Goal: Task Accomplishment & Management: Manage account settings

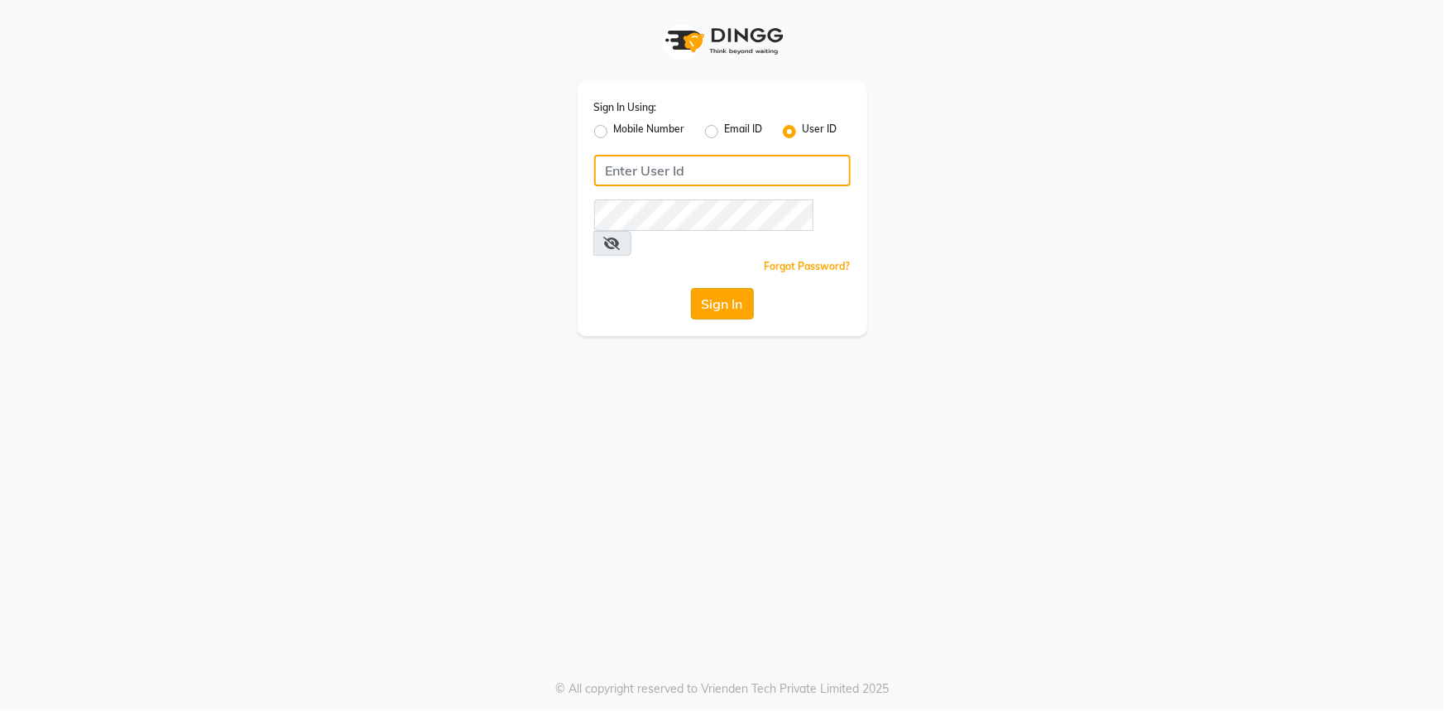
type input "lyorsalon"
click at [744, 288] on button "Sign In" at bounding box center [722, 303] width 63 height 31
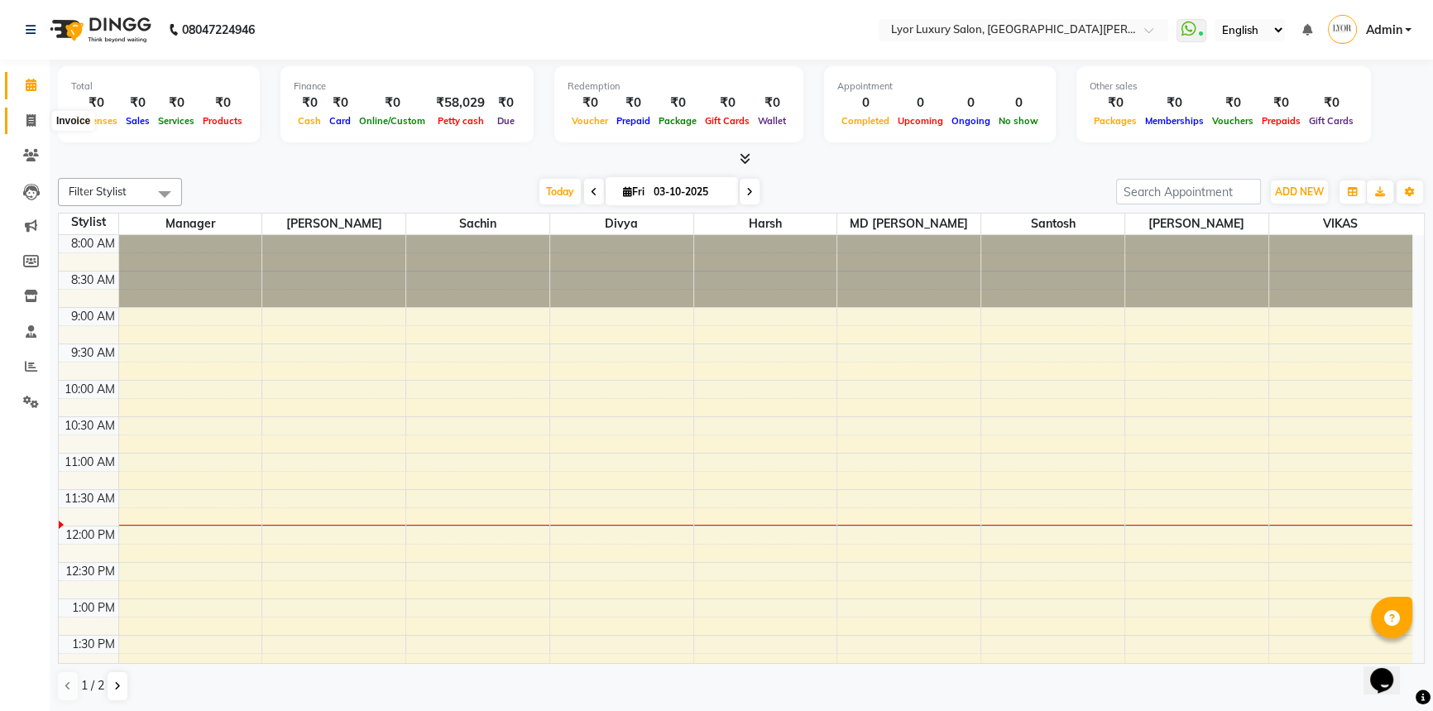
drag, startPoint x: 482, startPoint y: 634, endPoint x: 31, endPoint y: 127, distance: 679.1
click at [31, 127] on span at bounding box center [31, 121] width 29 height 19
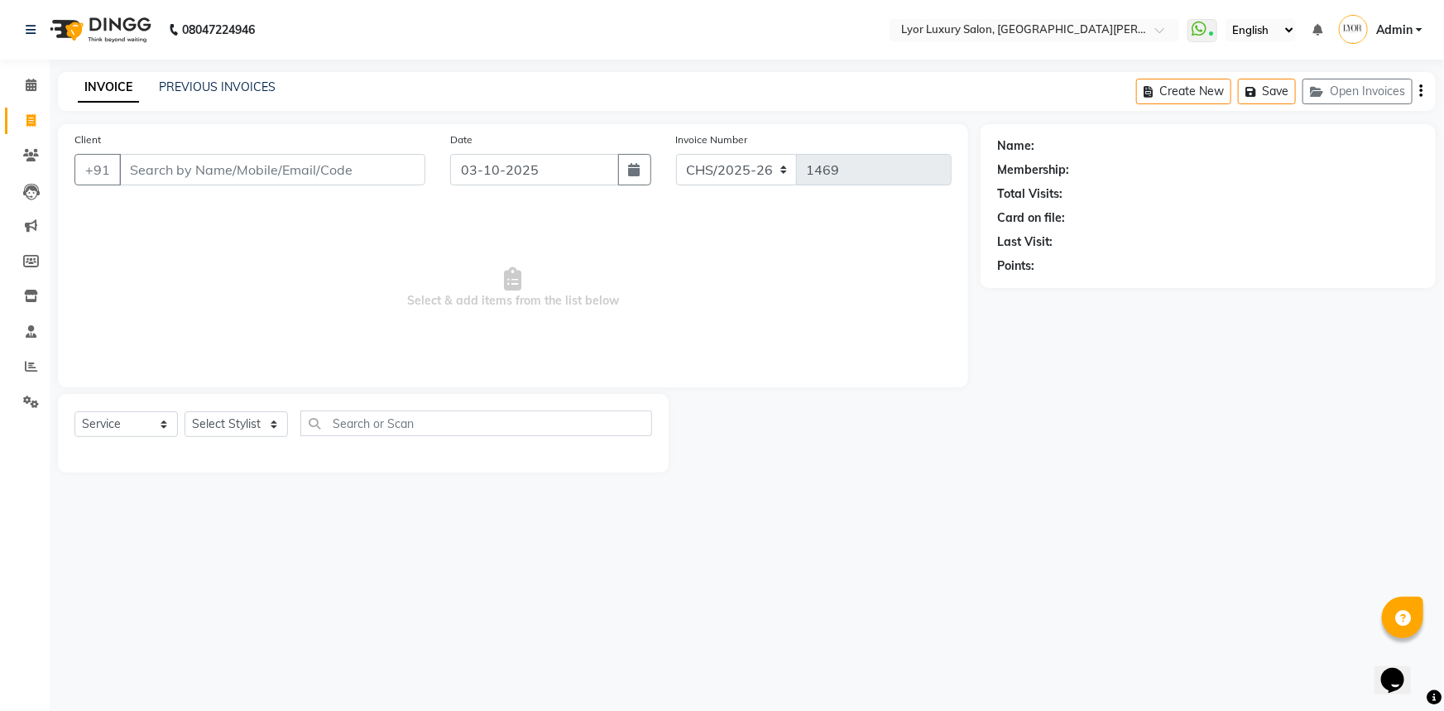
select select "P"
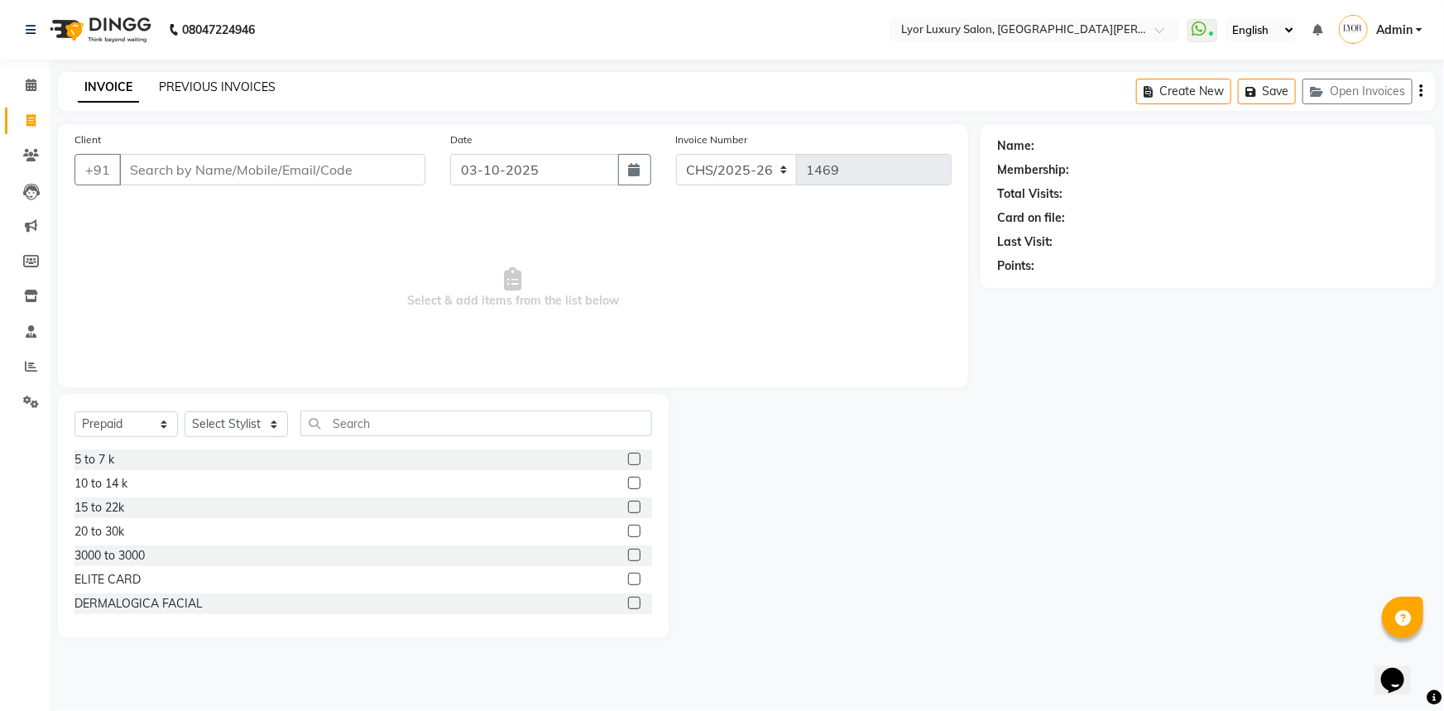
click at [240, 92] on link "PREVIOUS INVOICES" at bounding box center [217, 86] width 117 height 15
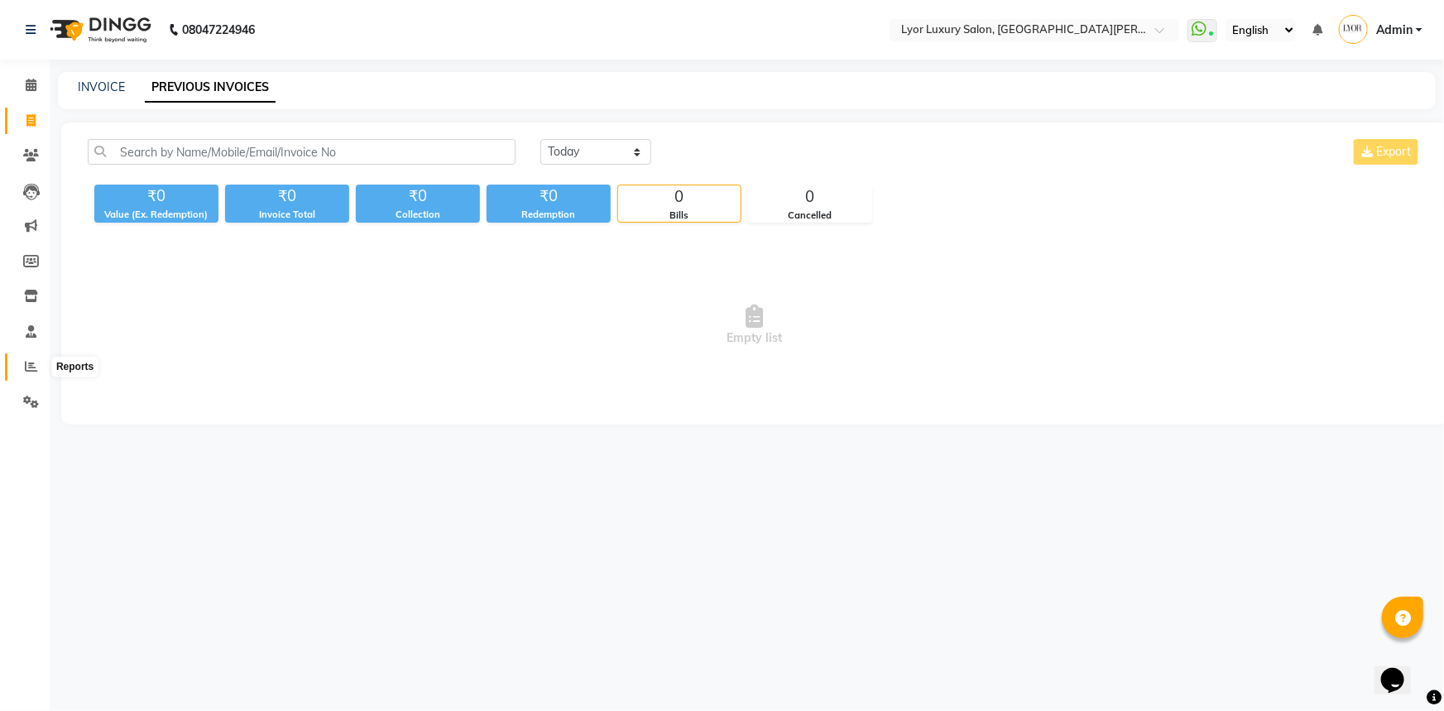
click at [23, 363] on span at bounding box center [31, 366] width 29 height 19
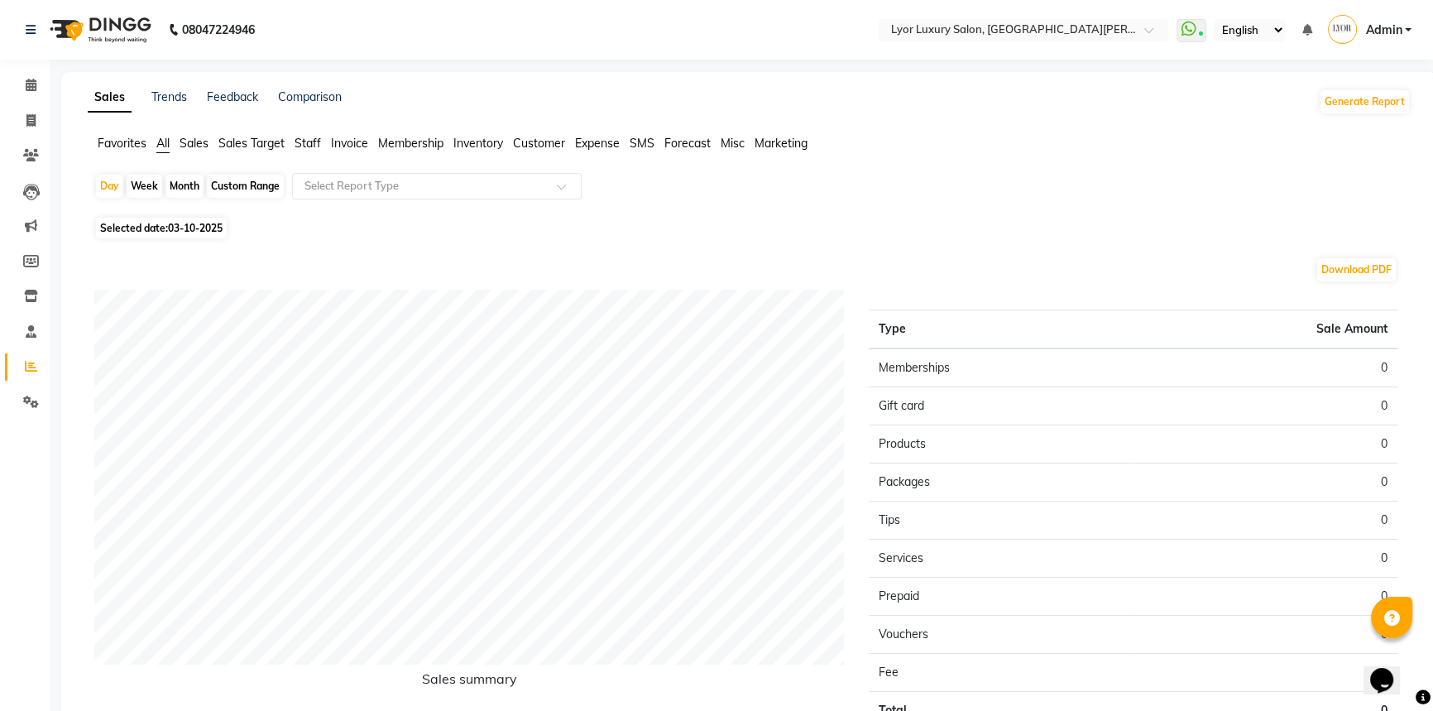
click at [304, 137] on span "Staff" at bounding box center [308, 143] width 26 height 15
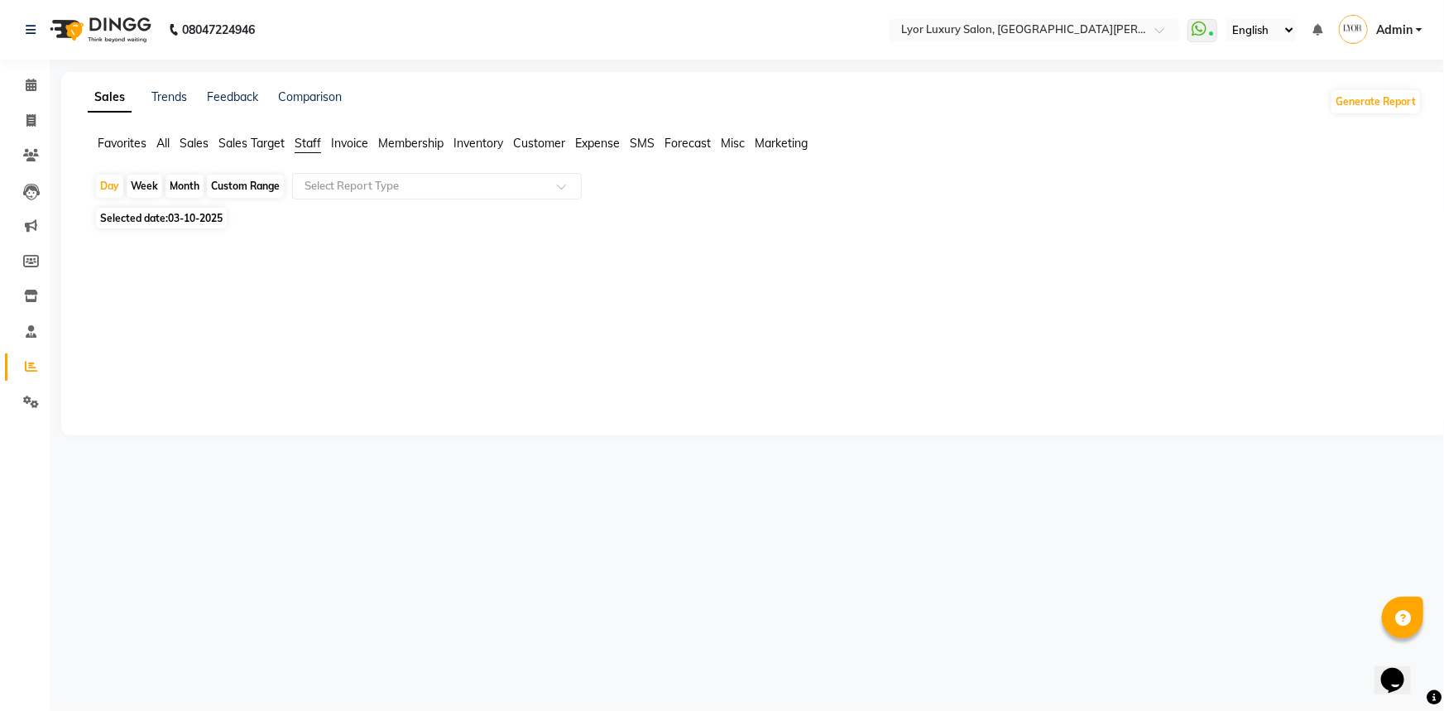
click at [179, 187] on div "Month" at bounding box center [184, 186] width 38 height 23
select select "10"
select select "2025"
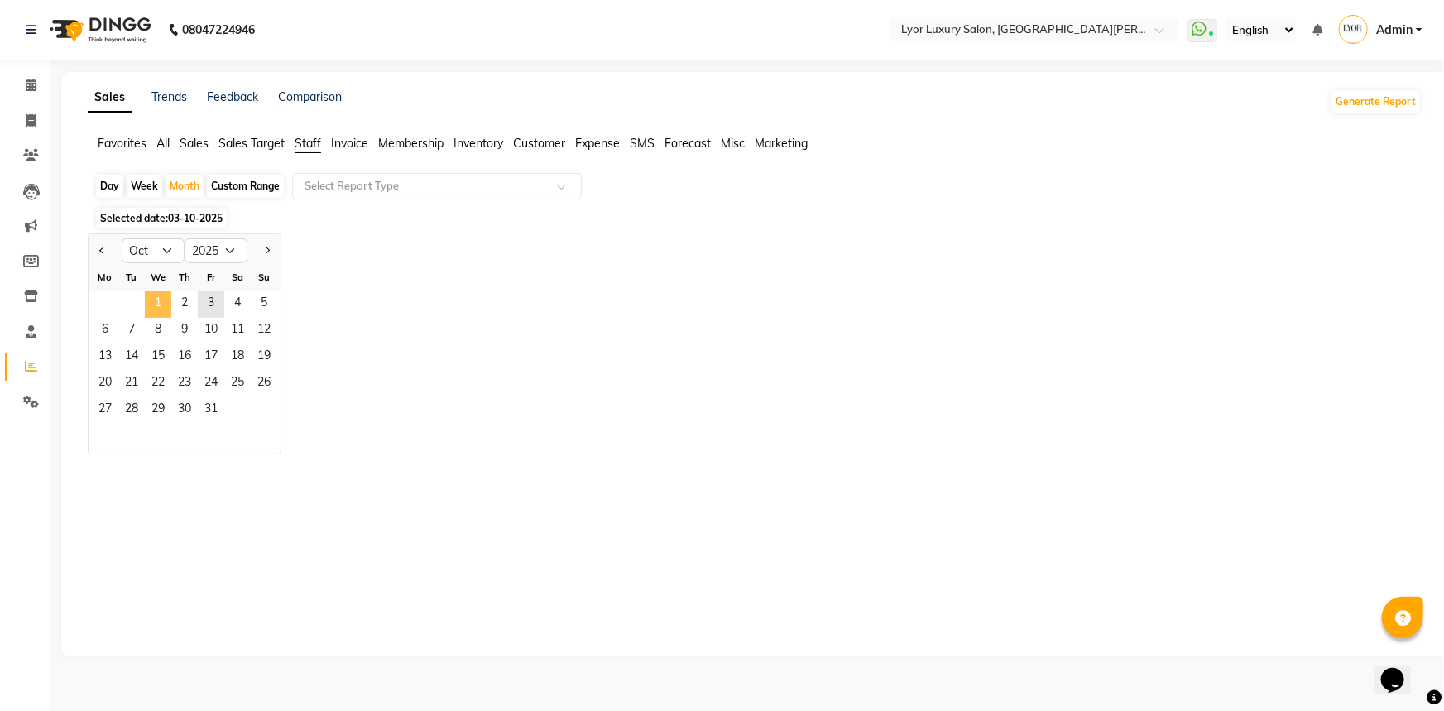
click at [156, 297] on span "1" at bounding box center [158, 304] width 26 height 26
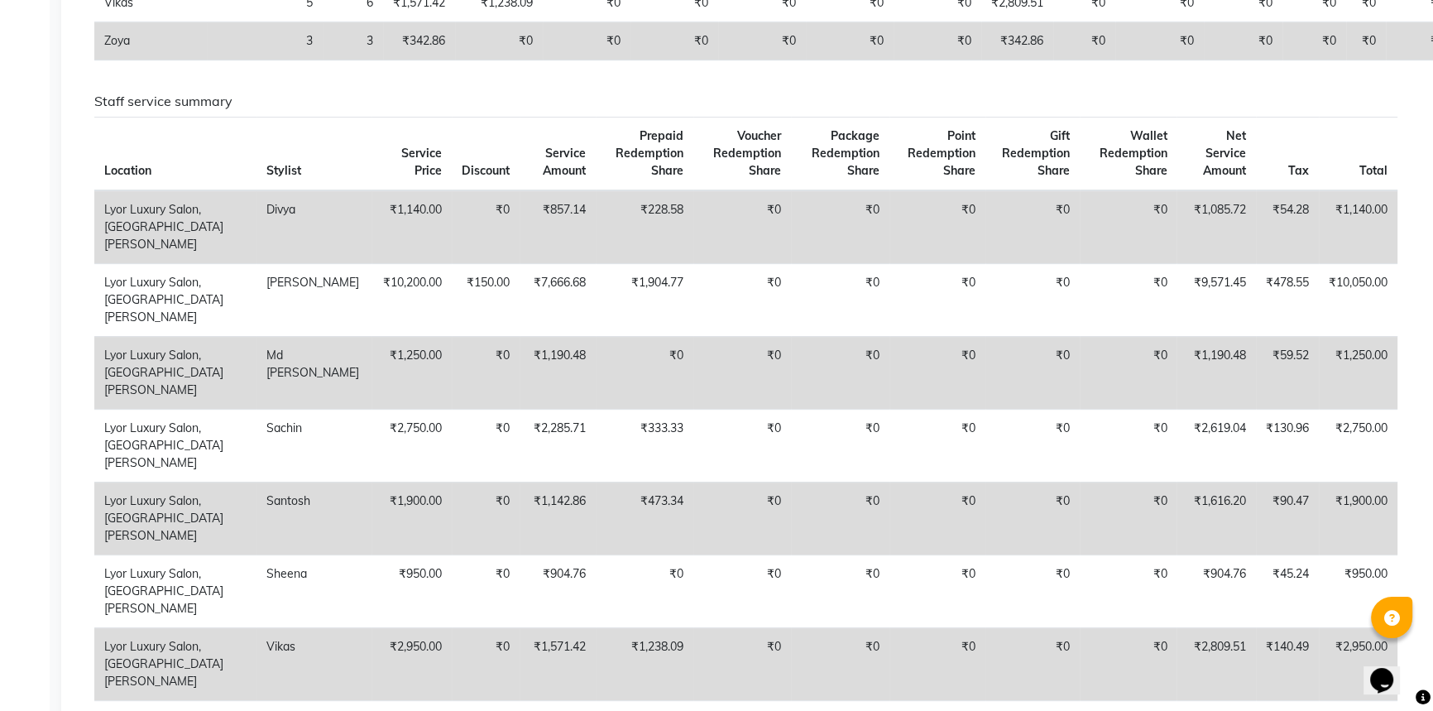
scroll to position [587, 0]
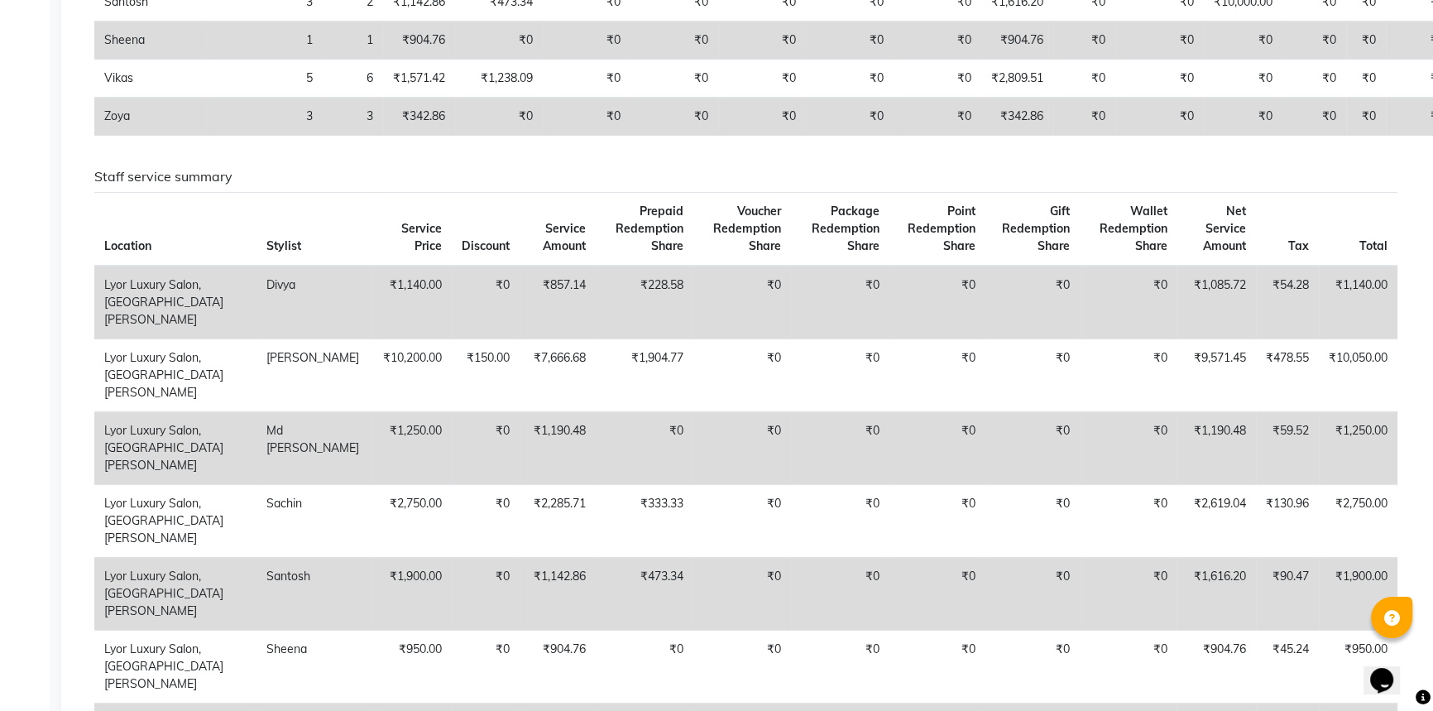
click at [985, 306] on td "₹0" at bounding box center [1032, 303] width 95 height 74
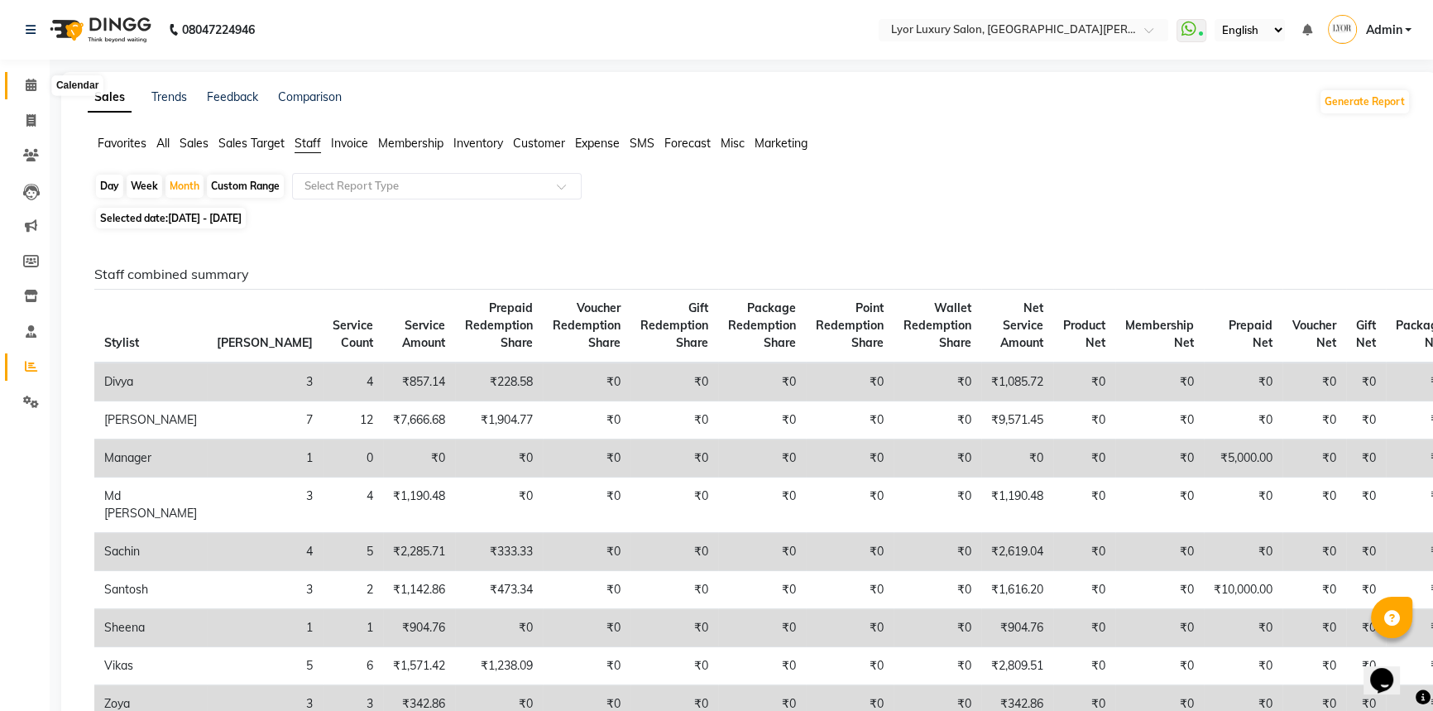
click at [18, 90] on span at bounding box center [31, 85] width 29 height 19
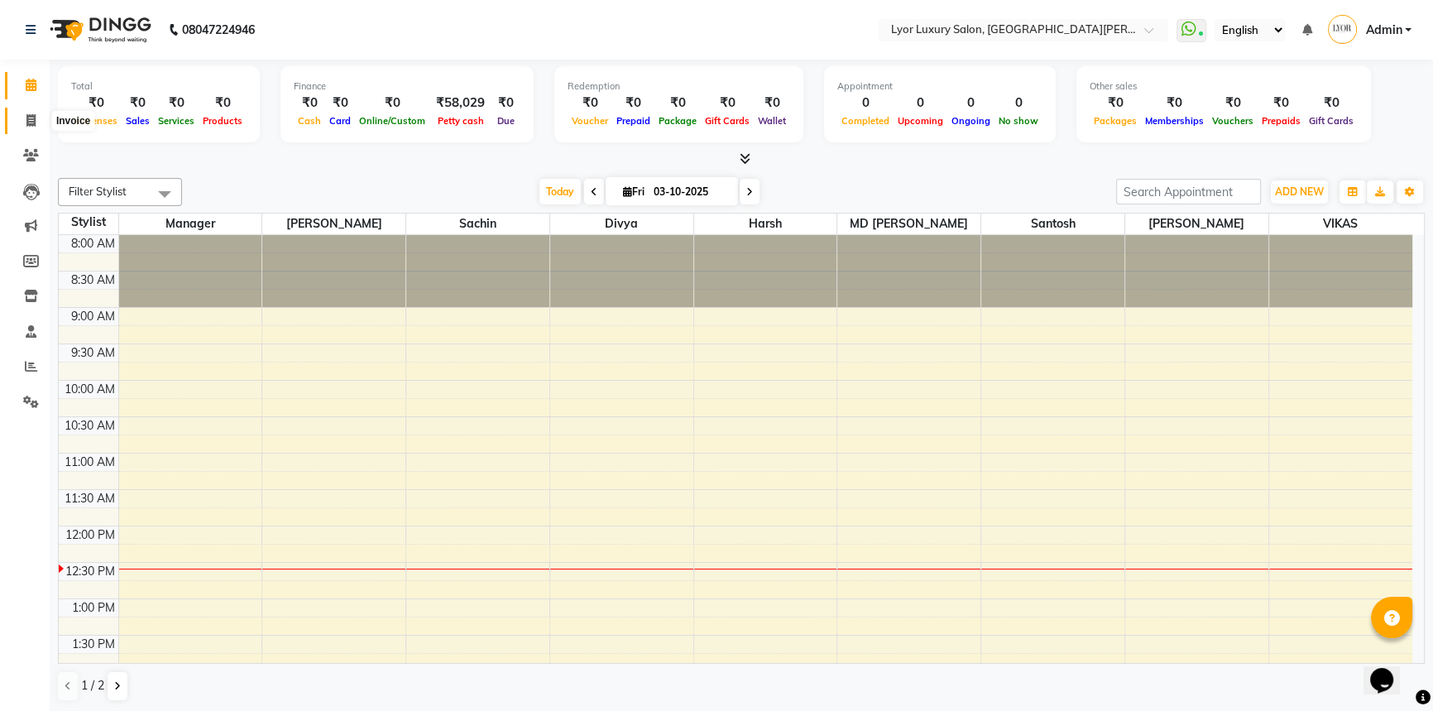
click at [33, 114] on icon at bounding box center [30, 120] width 9 height 12
select select "service"
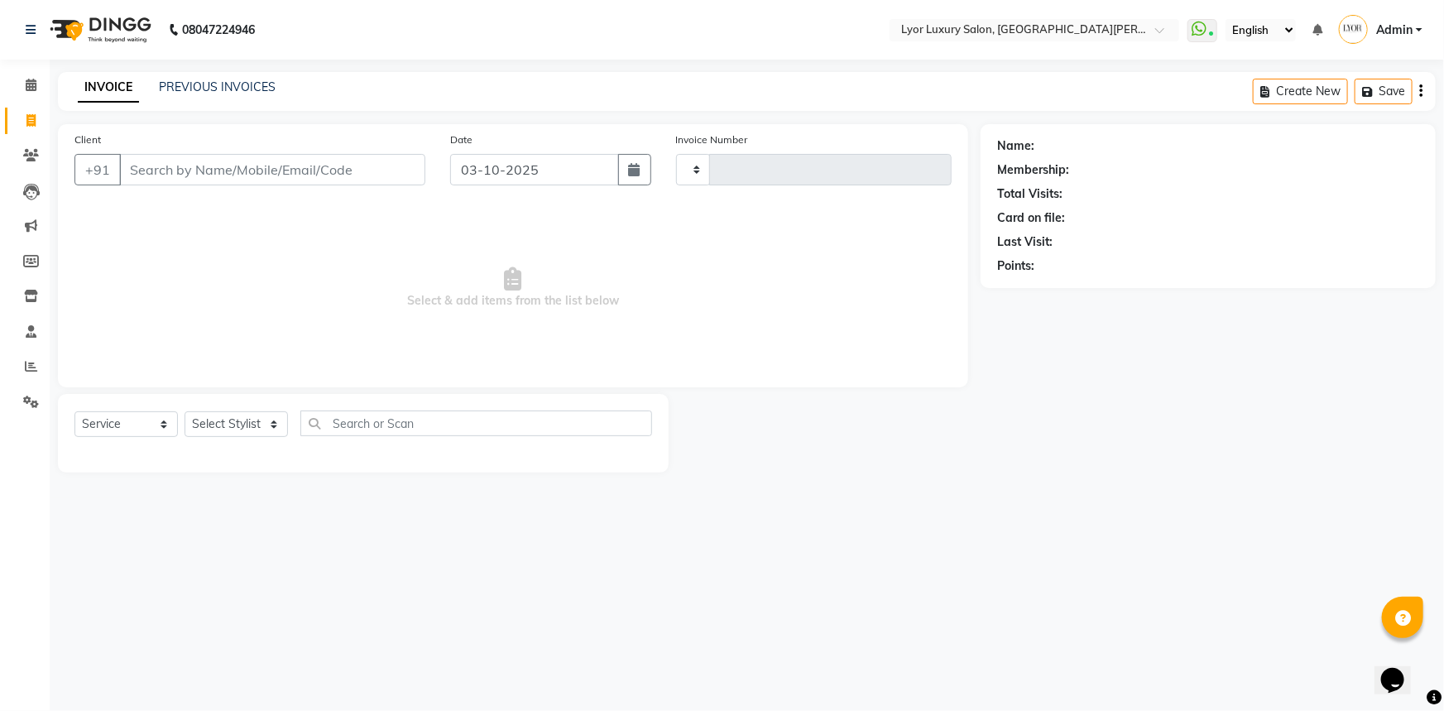
type input "1469"
select select "6597"
select select "P"
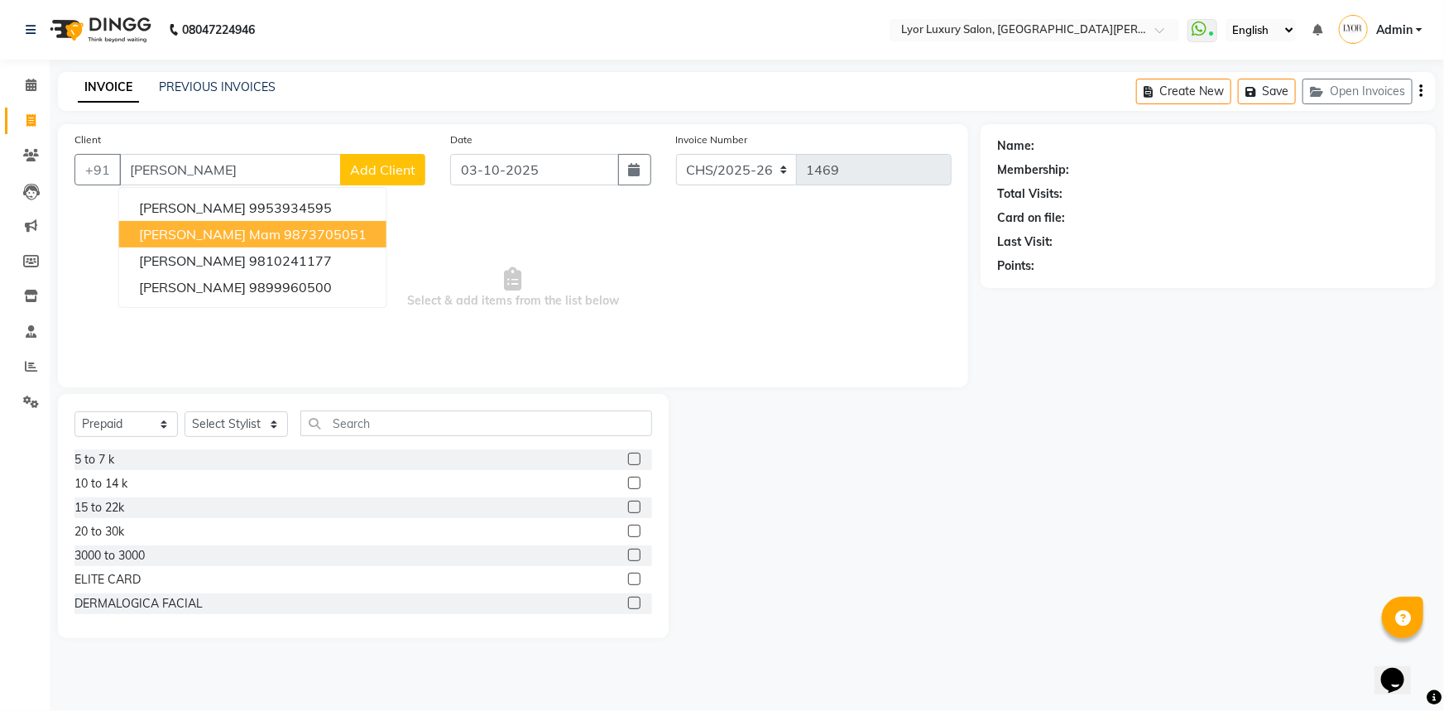
click at [284, 241] on ngb-highlight "9873705051" at bounding box center [325, 234] width 83 height 17
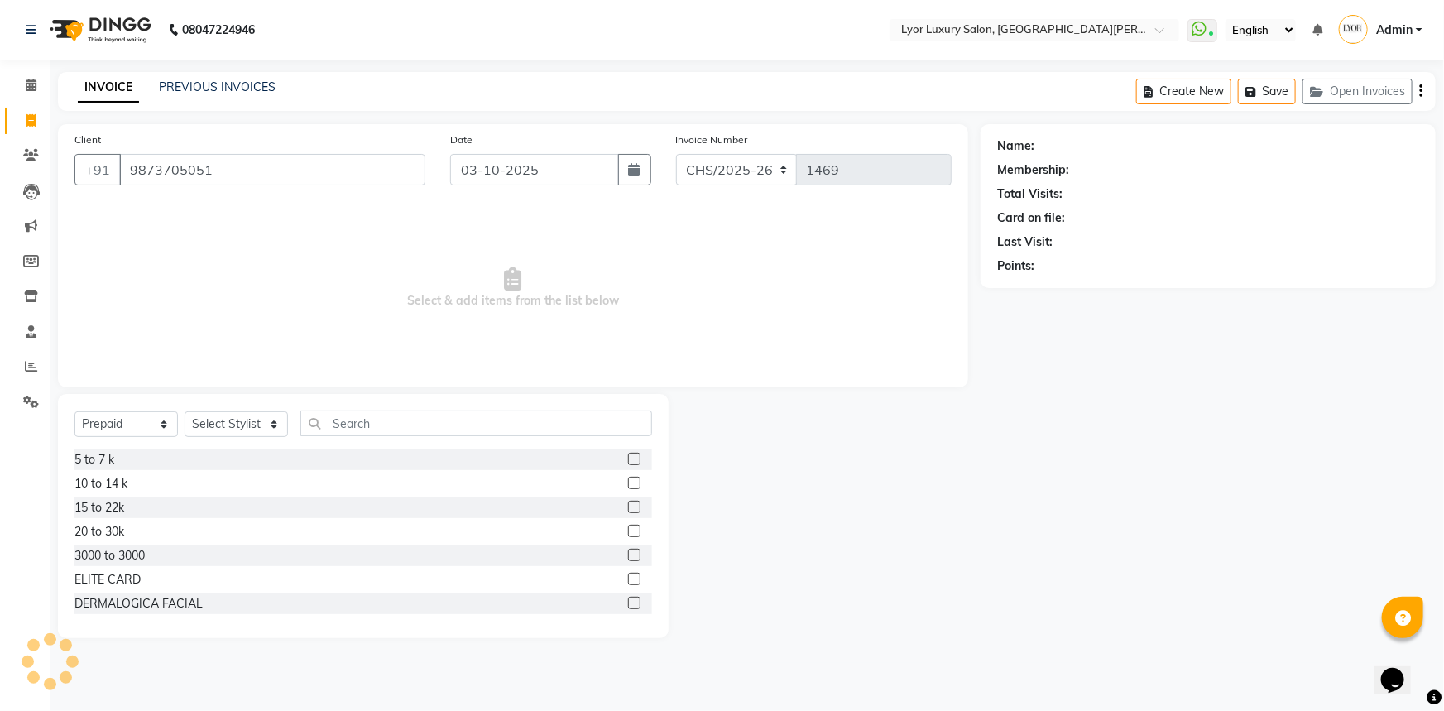
type input "9873705051"
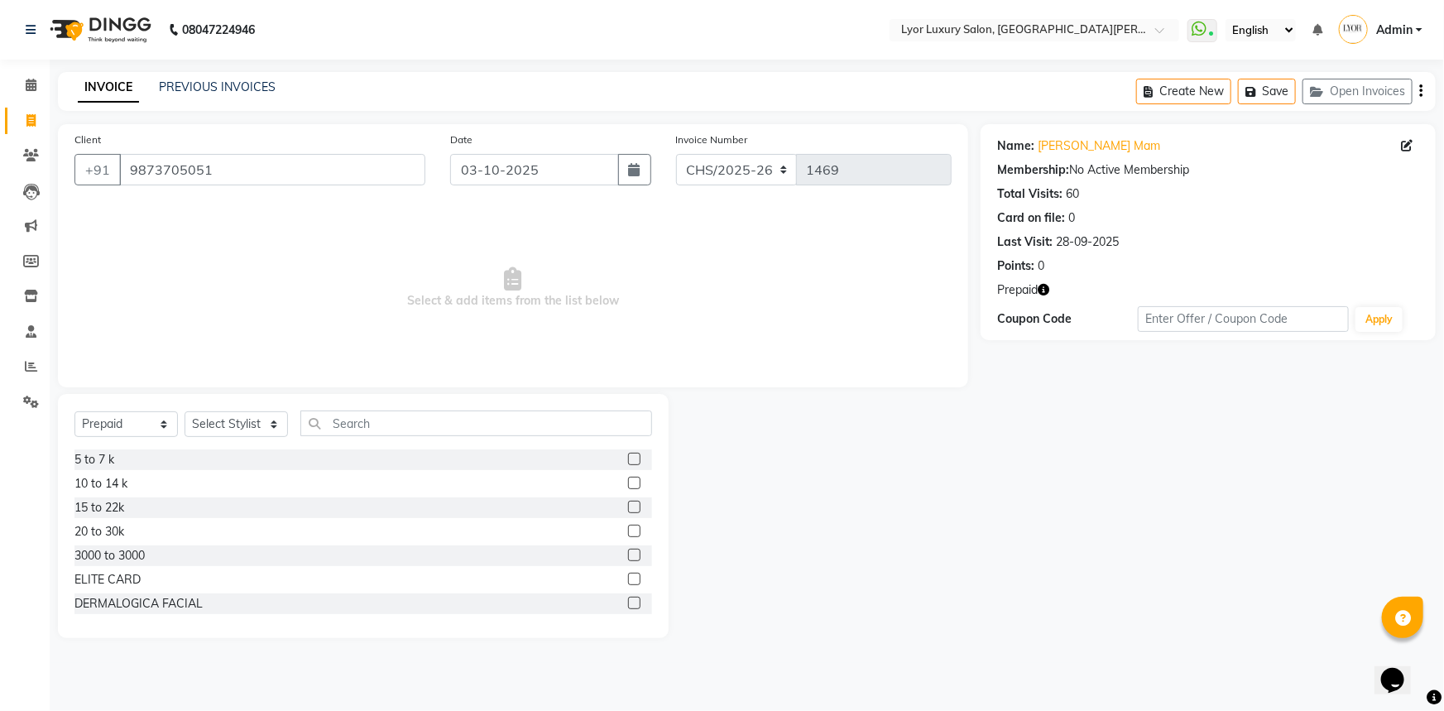
click at [1035, 290] on span "Prepaid" at bounding box center [1017, 289] width 41 height 17
click at [1042, 288] on icon "button" at bounding box center [1043, 290] width 12 height 12
drag, startPoint x: 166, startPoint y: 429, endPoint x: 162, endPoint y: 436, distance: 8.5
click at [166, 429] on select "Select Service Product Membership Package Voucher Prepaid Gift Card" at bounding box center [125, 424] width 103 height 26
select select "service"
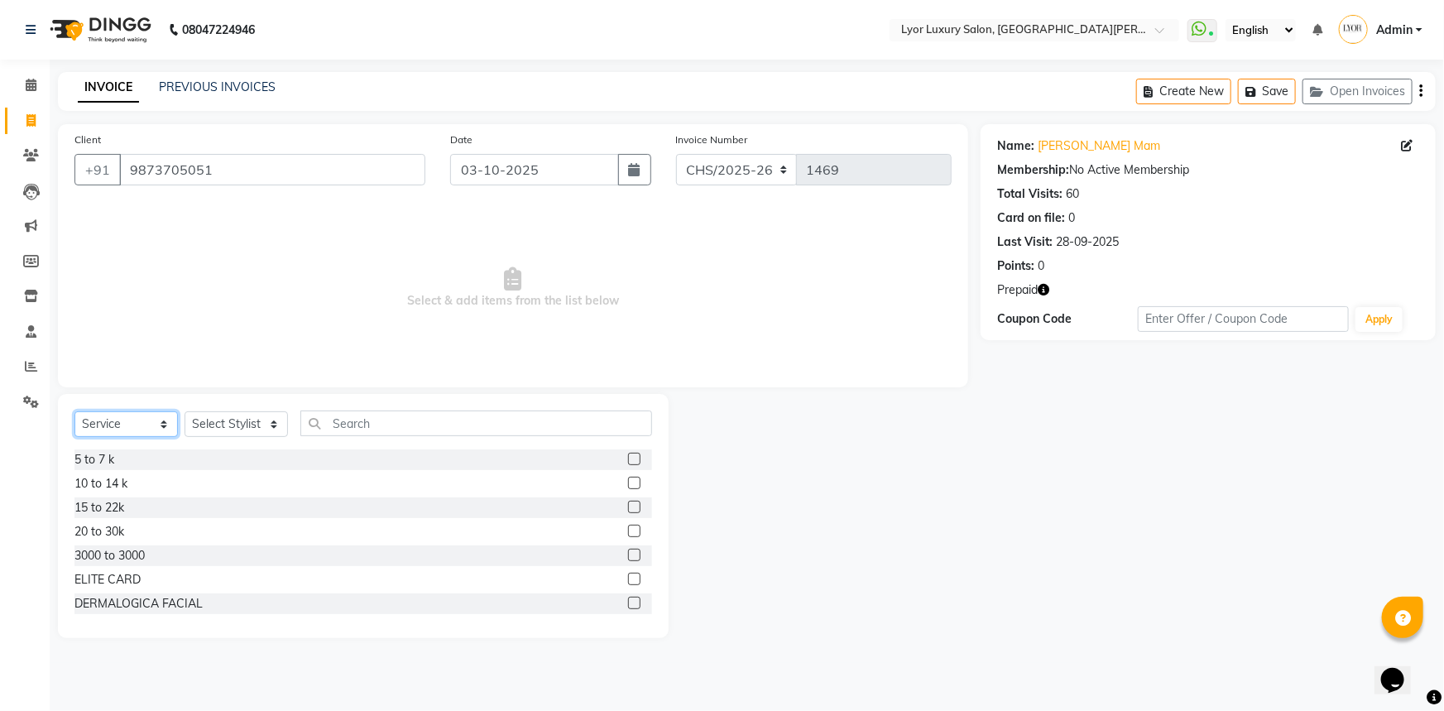
click at [74, 411] on select "Select Service Product Membership Package Voucher Prepaid Gift Card" at bounding box center [125, 424] width 103 height 26
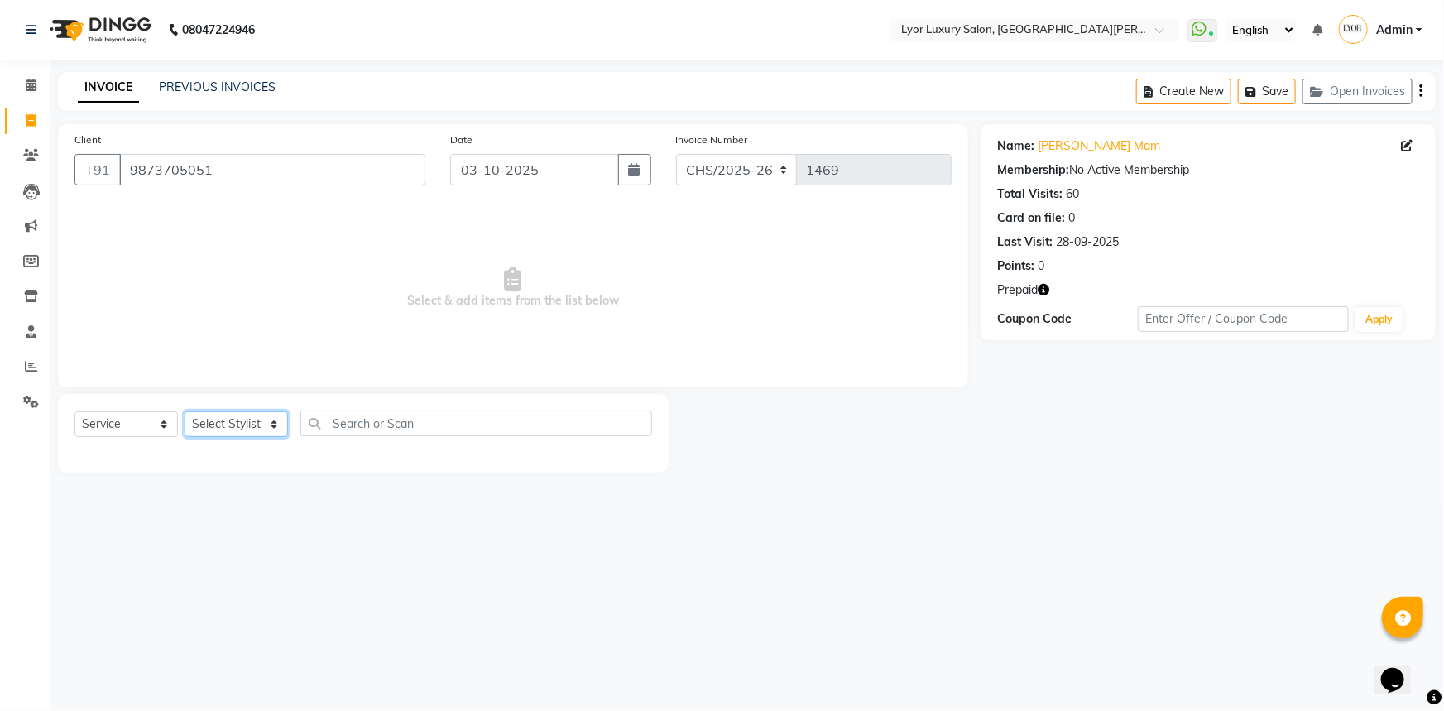
click at [268, 415] on select "Select Stylist [PERSON_NAME] Manager MD [PERSON_NAME] Sachin santosh [PERSON_NA…" at bounding box center [235, 424] width 103 height 26
select select "53177"
click at [184, 411] on select "Select Stylist [PERSON_NAME] Manager MD [PERSON_NAME] Sachin santosh [PERSON_NA…" at bounding box center [235, 424] width 103 height 26
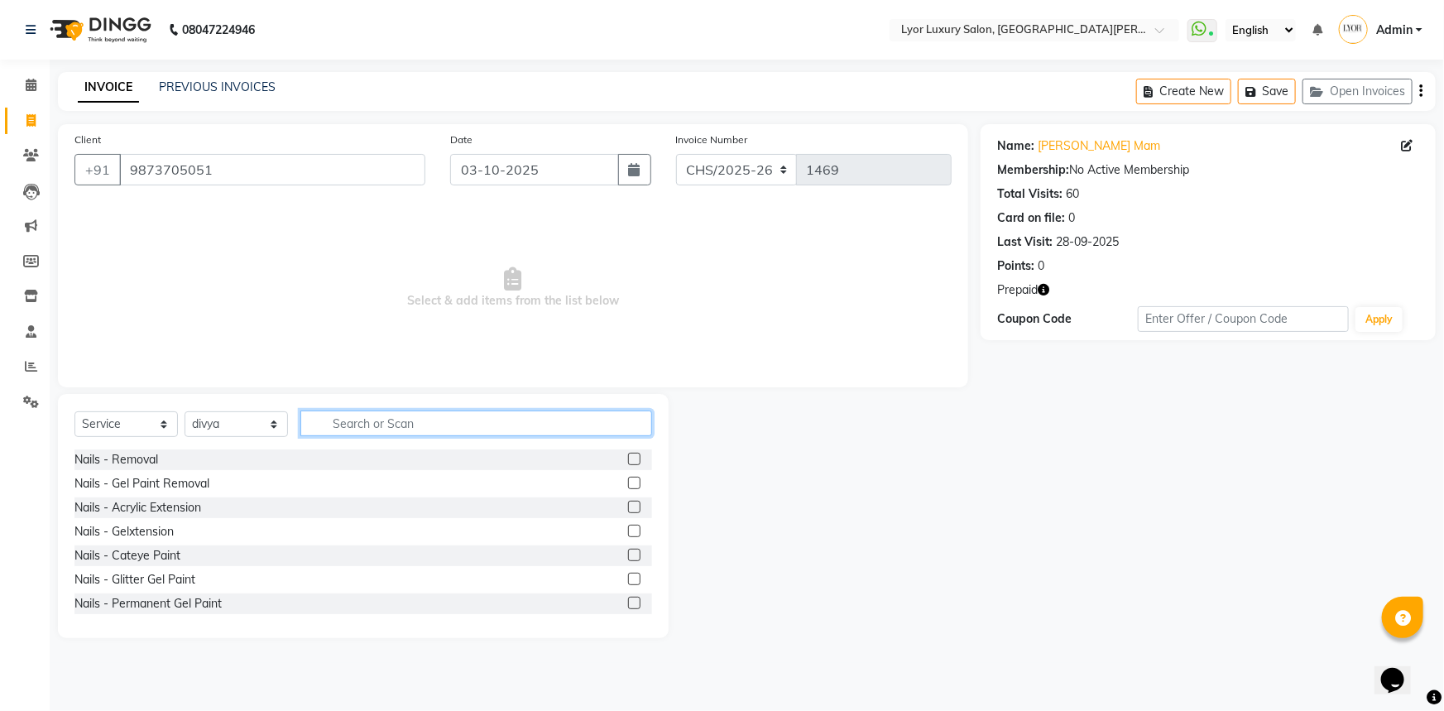
click at [448, 428] on input "text" at bounding box center [476, 423] width 352 height 26
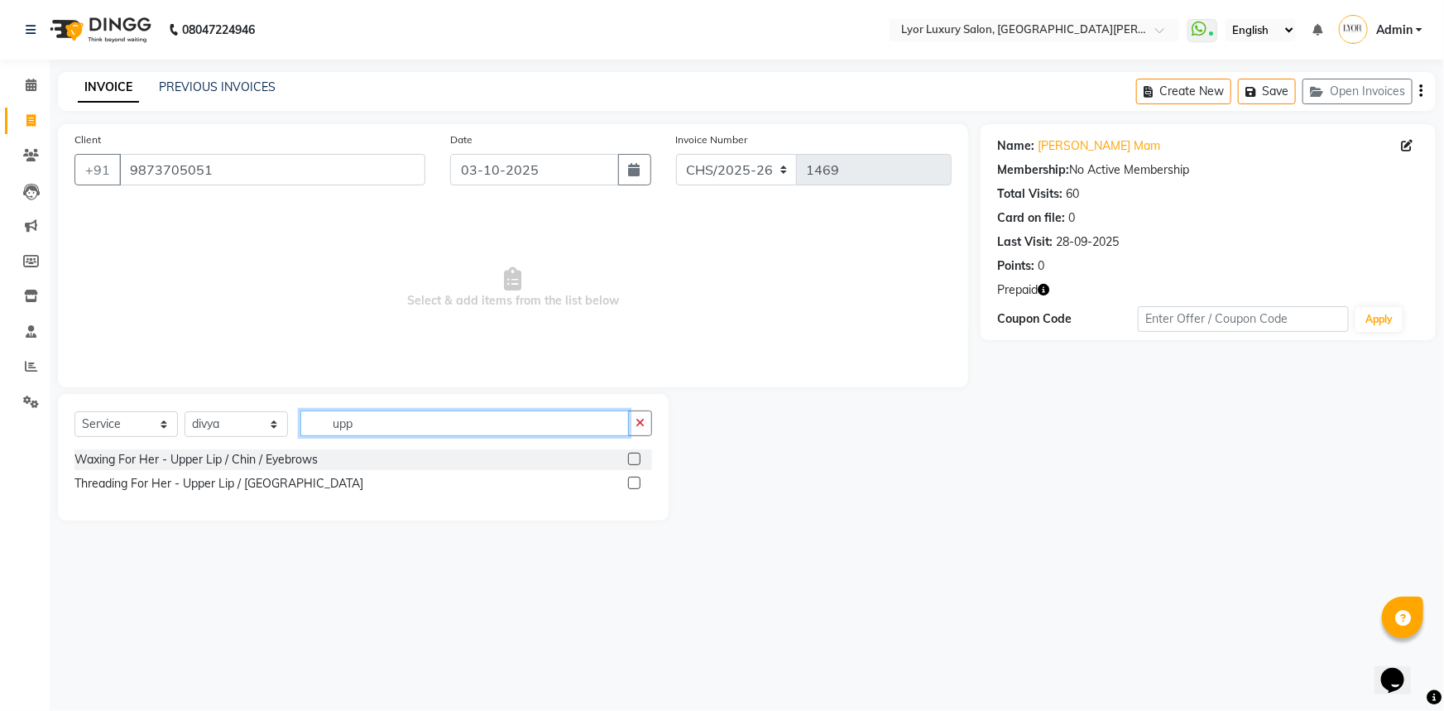
type input "upp"
click at [634, 455] on label at bounding box center [634, 459] width 12 height 12
click at [634, 455] on input "checkbox" at bounding box center [633, 459] width 11 height 11
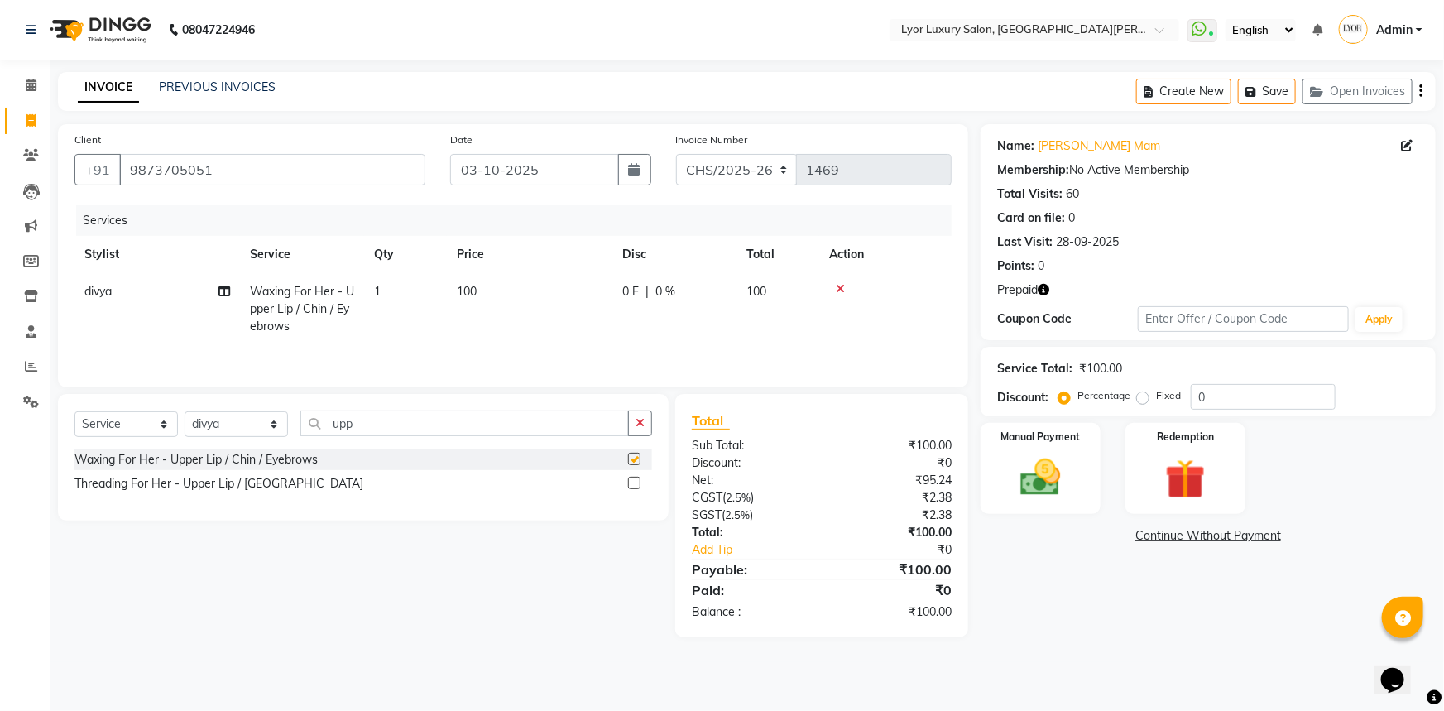
checkbox input "false"
click at [245, 416] on select "Select Stylist [PERSON_NAME] Manager MD [PERSON_NAME] Sachin santosh [PERSON_NA…" at bounding box center [235, 424] width 103 height 26
select select "82631"
click at [184, 411] on select "Select Stylist [PERSON_NAME] Manager MD [PERSON_NAME] Sachin santosh [PERSON_NA…" at bounding box center [235, 424] width 103 height 26
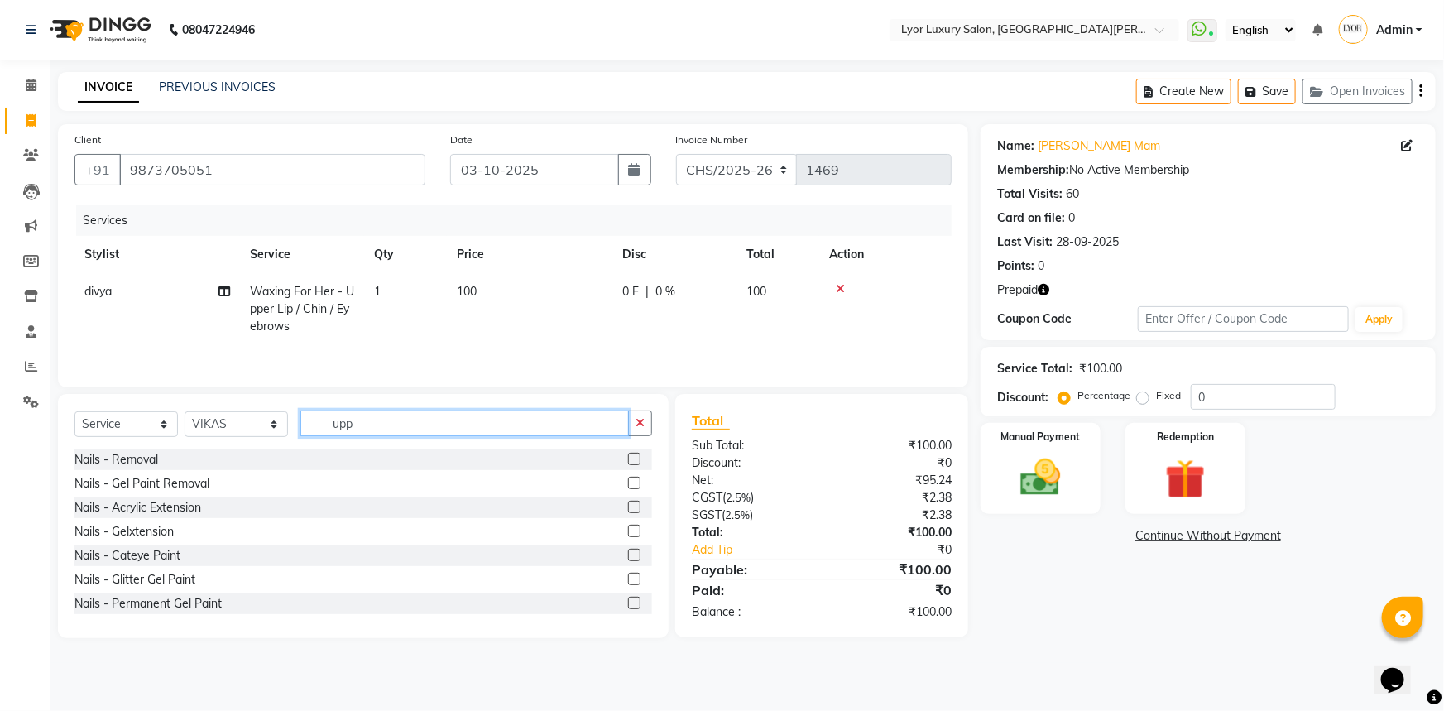
click at [401, 423] on input "upp" at bounding box center [464, 423] width 328 height 26
type input "u"
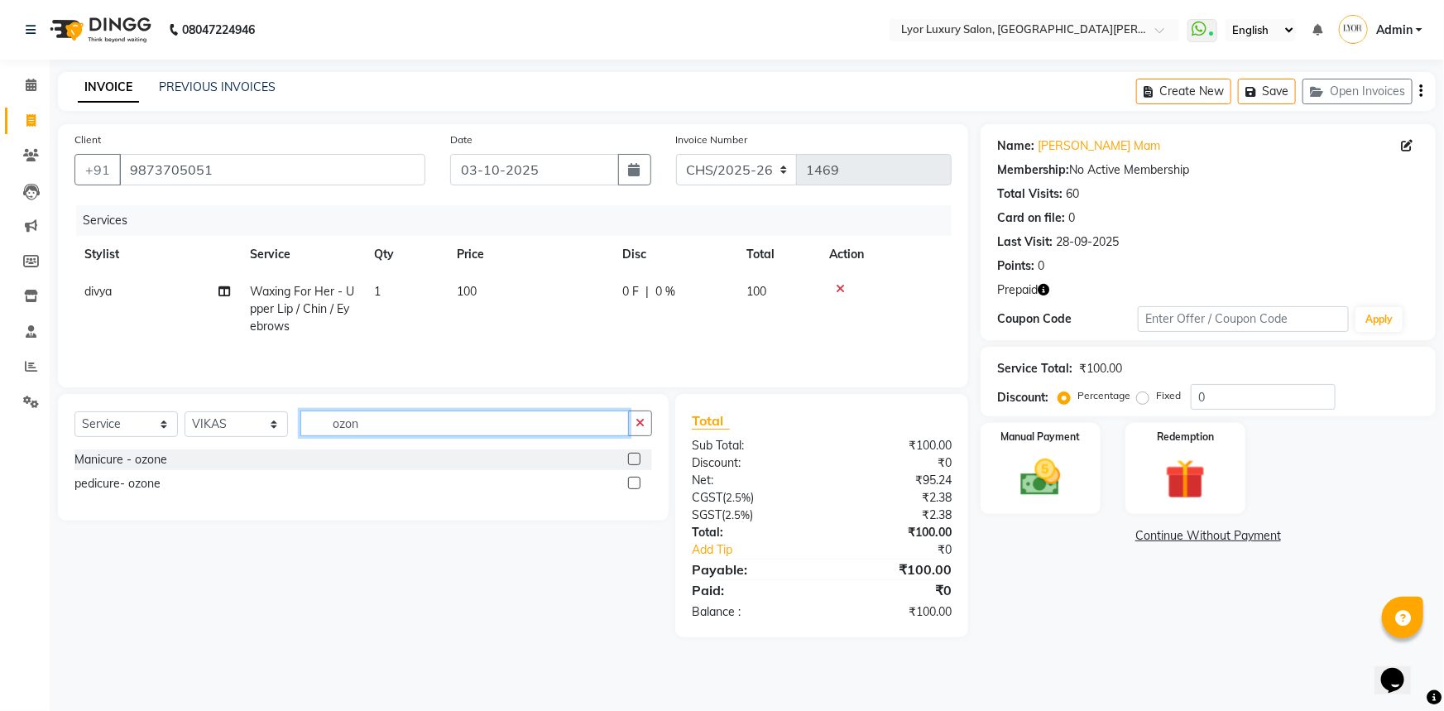
type input "ozon"
click at [637, 481] on label at bounding box center [634, 483] width 12 height 12
click at [637, 481] on input "checkbox" at bounding box center [633, 483] width 11 height 11
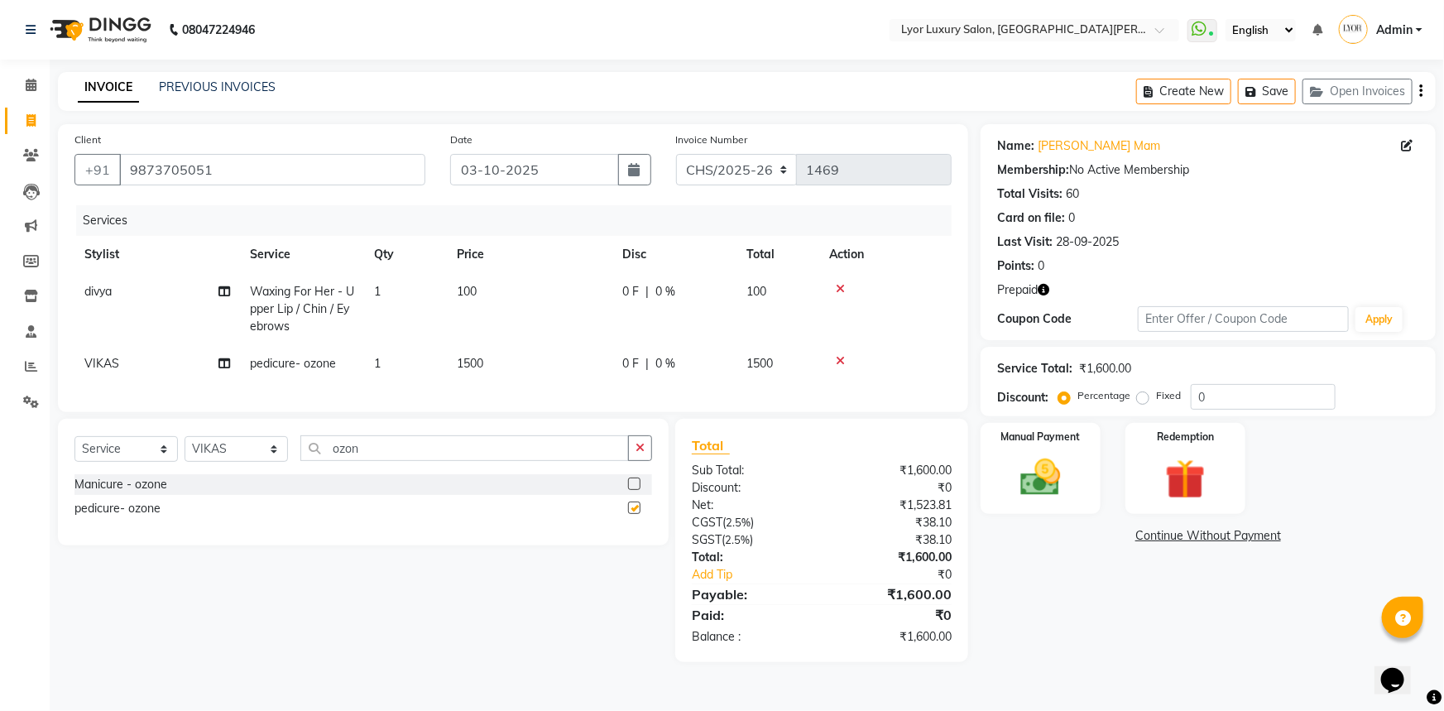
checkbox input "false"
drag, startPoint x: 748, startPoint y: 165, endPoint x: 748, endPoint y: 180, distance: 14.9
click at [748, 165] on select "CHS/2025-26 V/2025 V/2025-26" at bounding box center [737, 169] width 122 height 31
select select "4886"
click at [676, 154] on select "CHS/2025-26 V/2025 V/2025-26" at bounding box center [737, 169] width 122 height 31
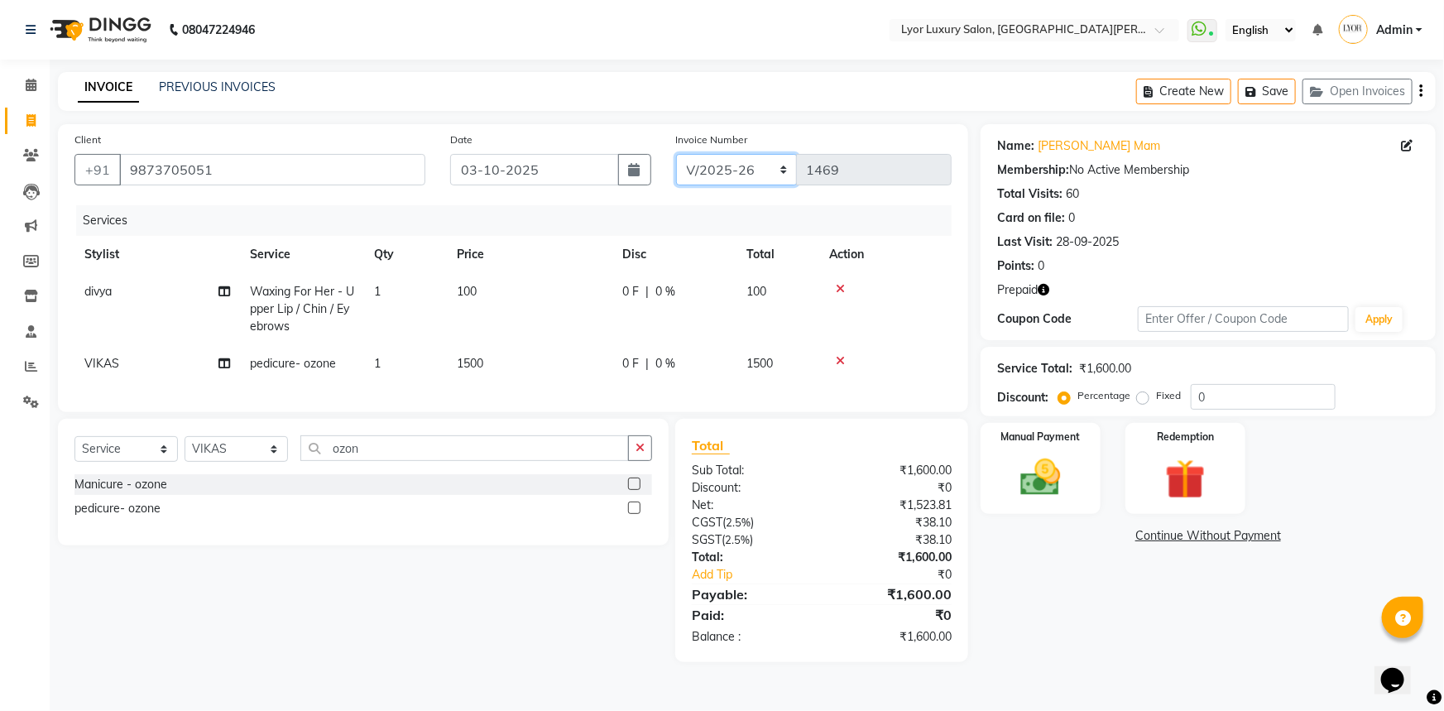
type input "0559"
click at [1165, 448] on div "Redemption" at bounding box center [1185, 468] width 125 height 95
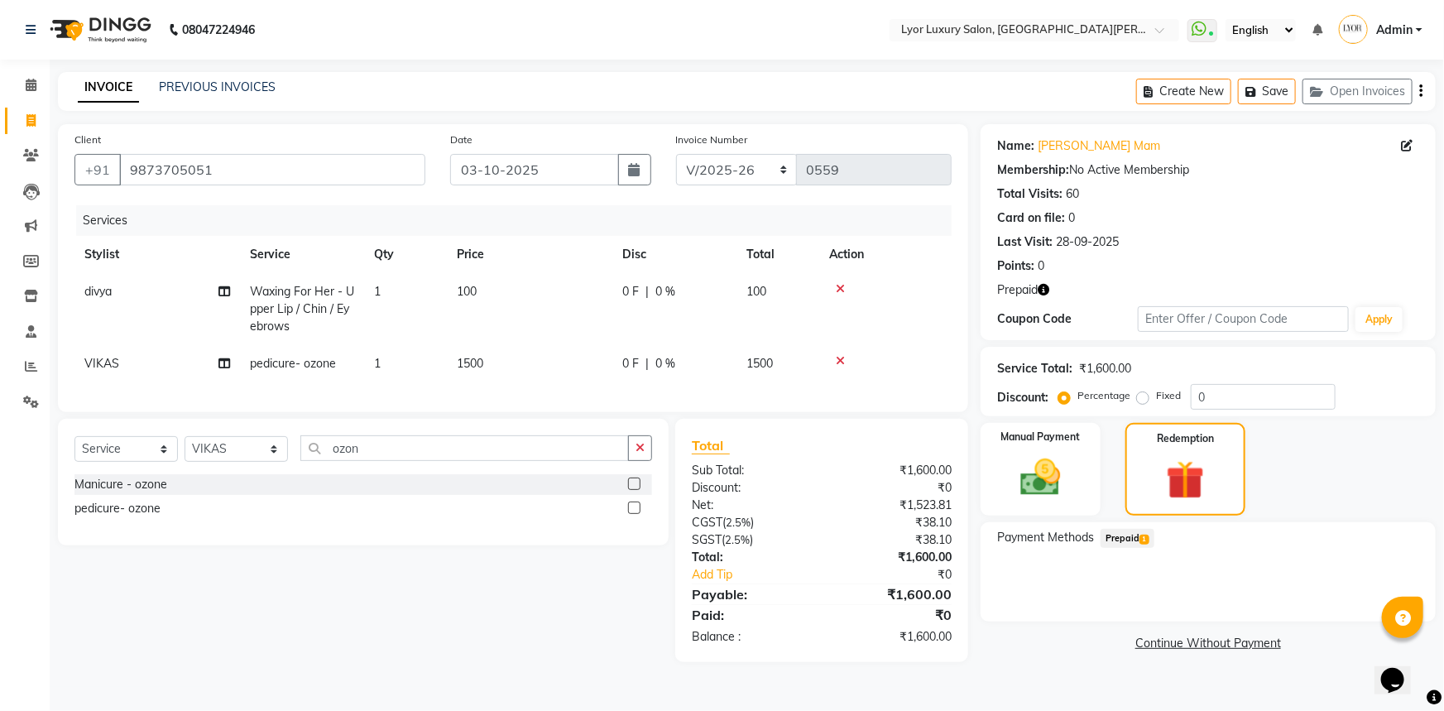
click at [1133, 534] on span "Prepaid 1" at bounding box center [1127, 538] width 54 height 19
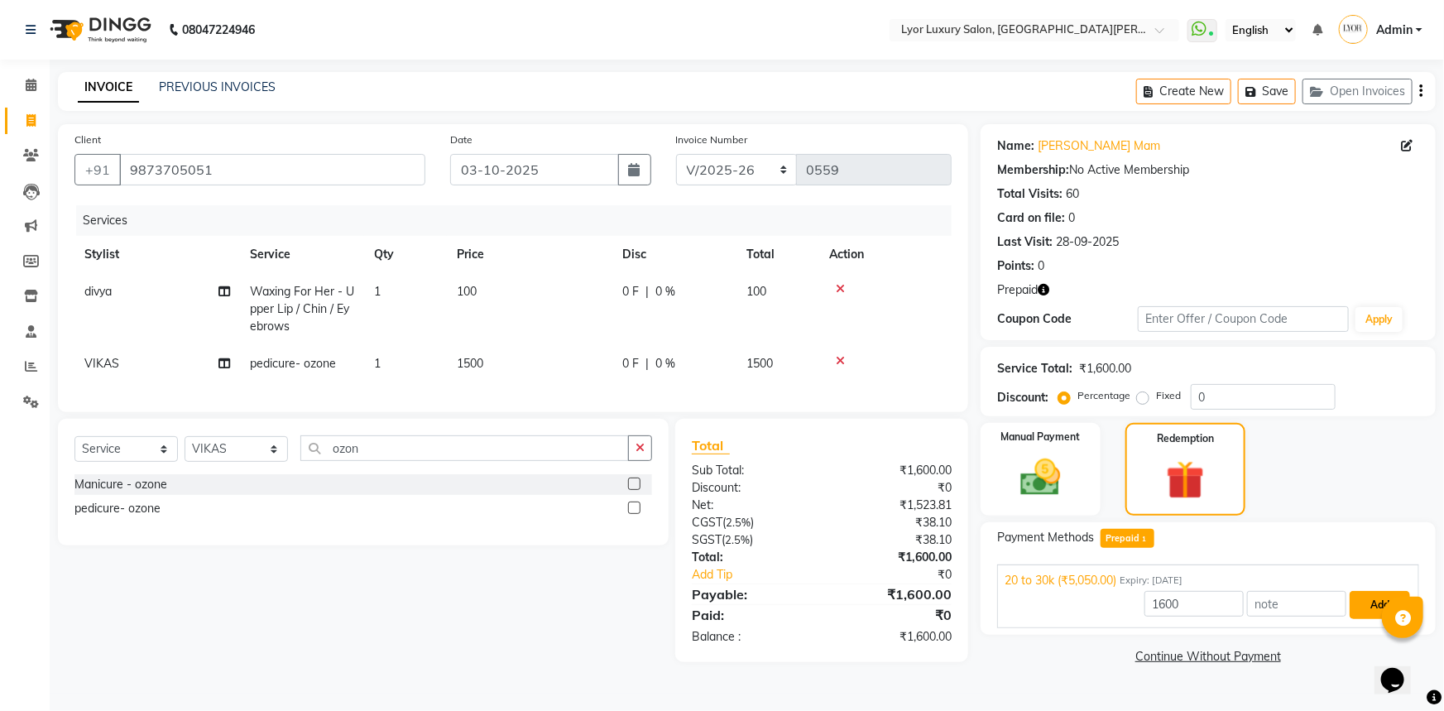
click at [1374, 603] on button "Add" at bounding box center [1379, 605] width 60 height 28
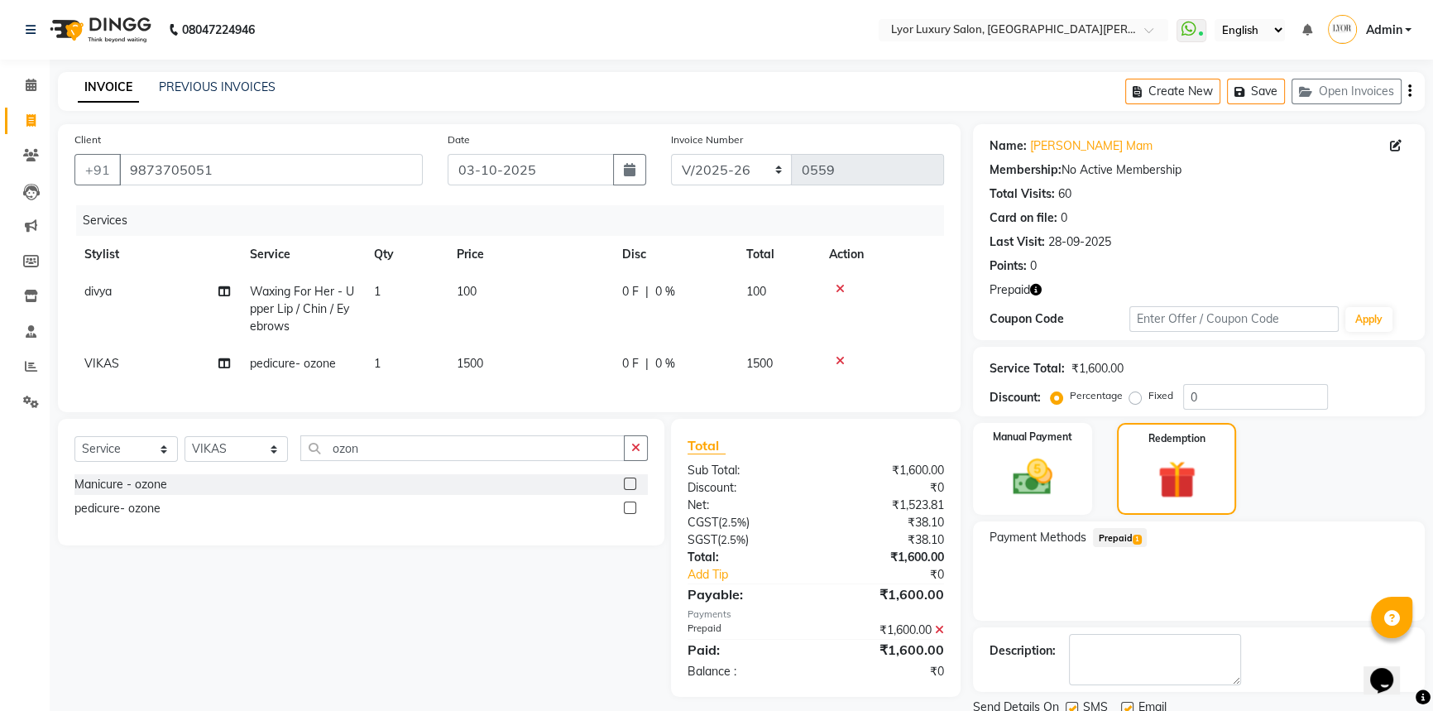
scroll to position [61, 0]
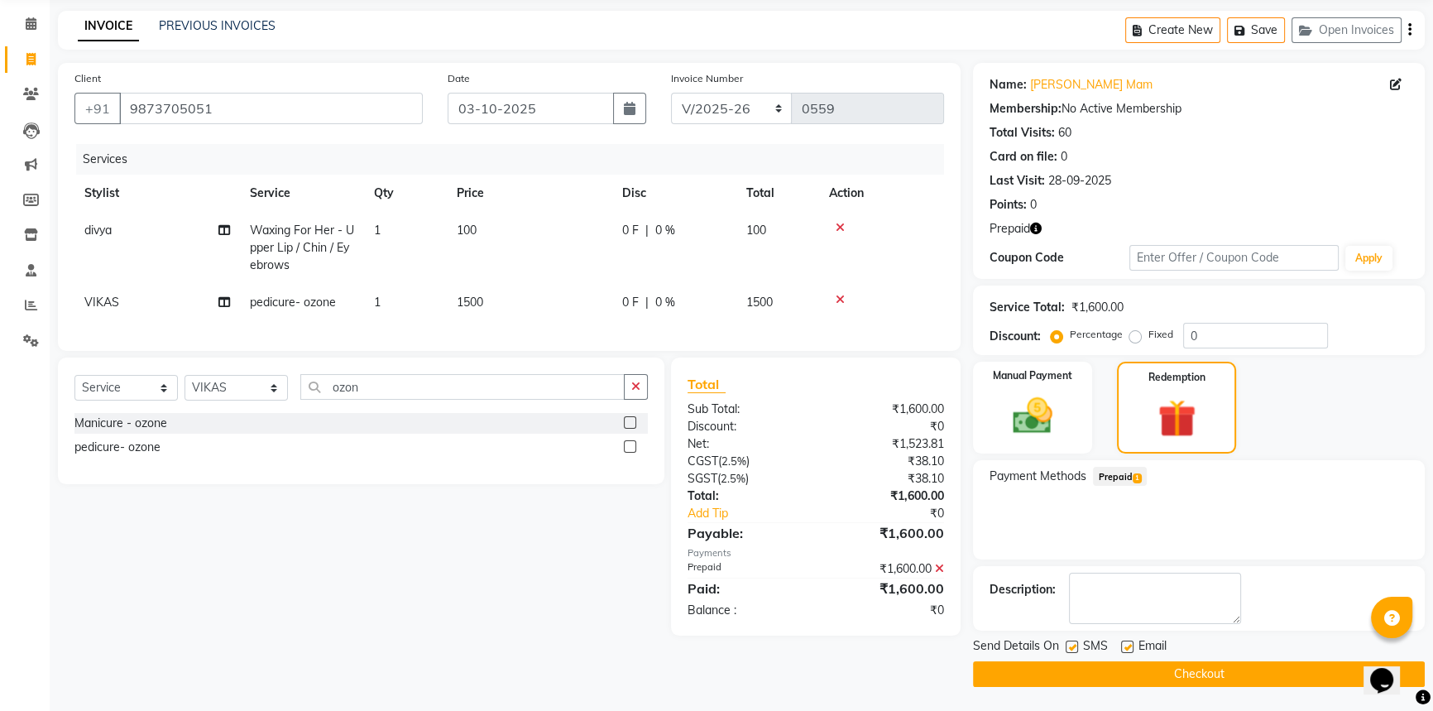
click at [1329, 673] on button "Checkout" at bounding box center [1199, 674] width 452 height 26
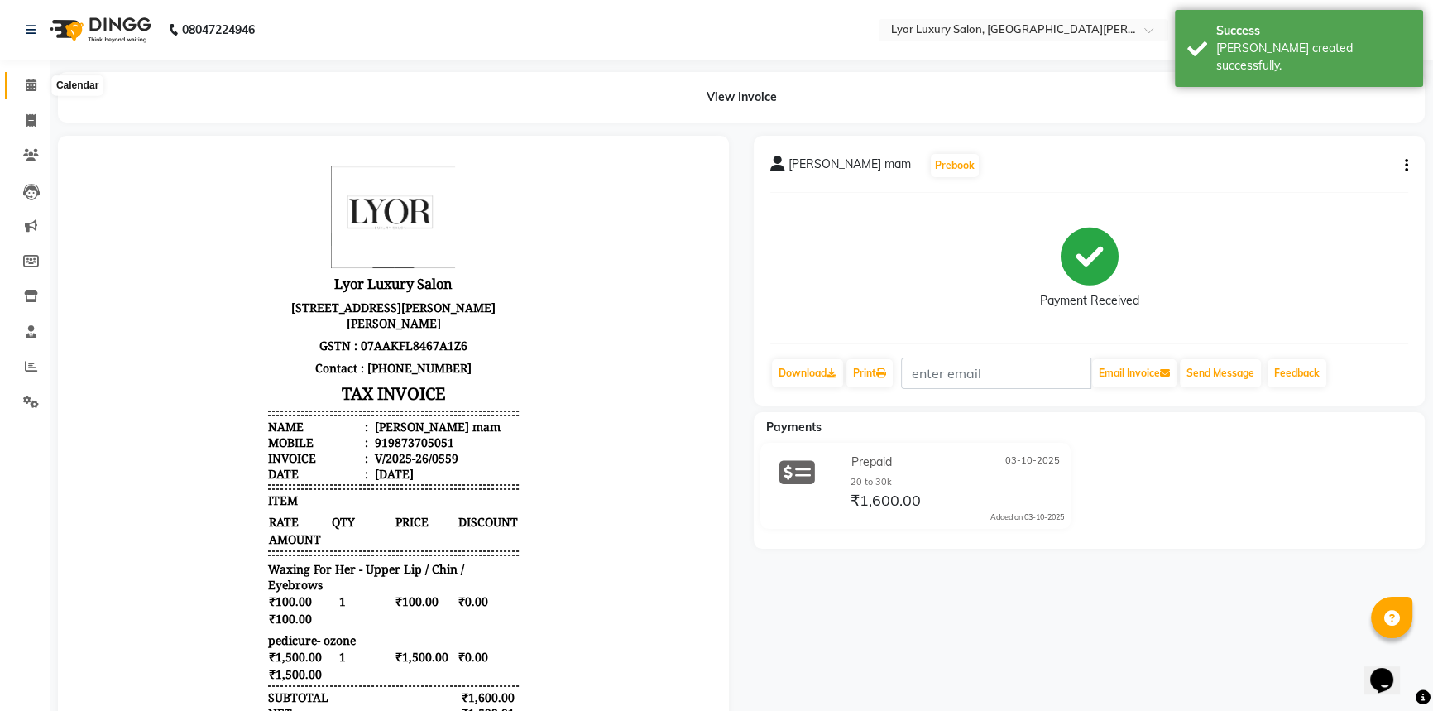
click at [29, 82] on icon at bounding box center [31, 85] width 11 height 12
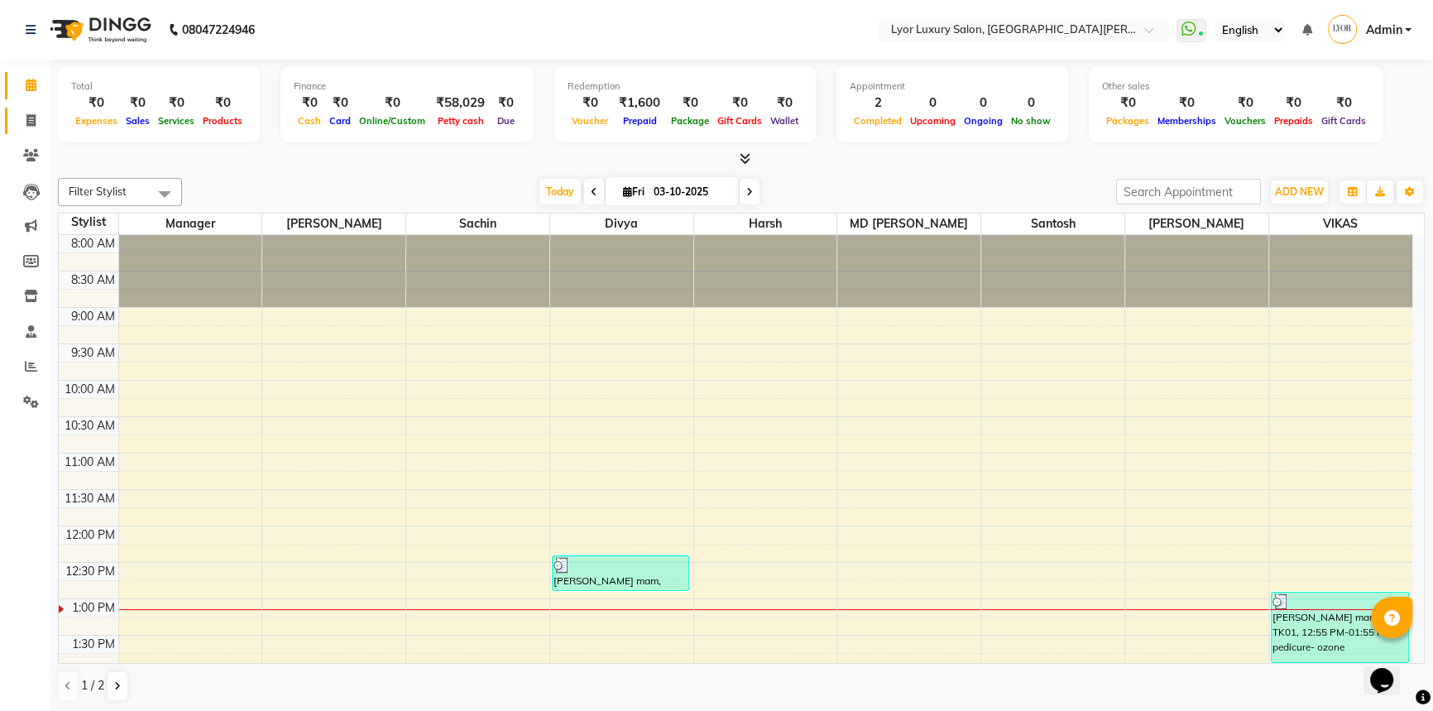
click at [33, 108] on link "Invoice" at bounding box center [25, 121] width 40 height 27
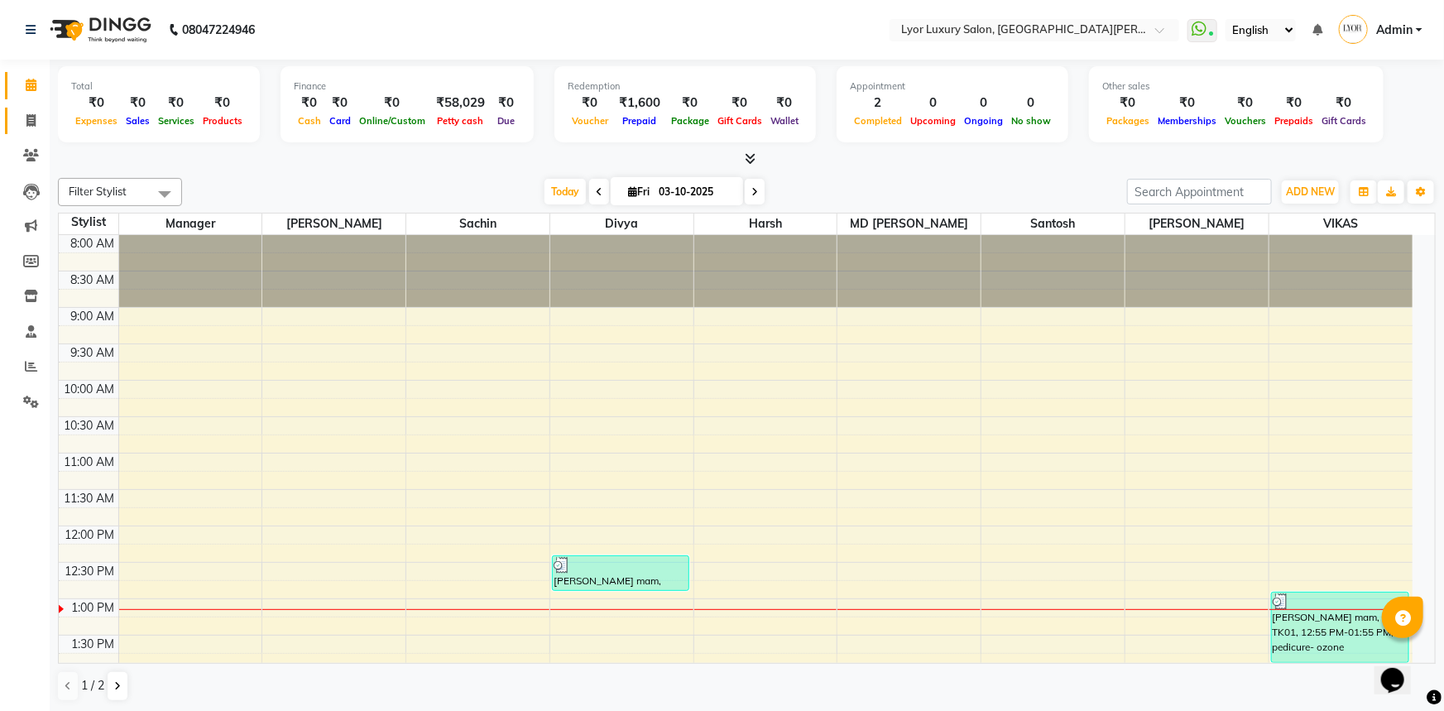
select select "service"
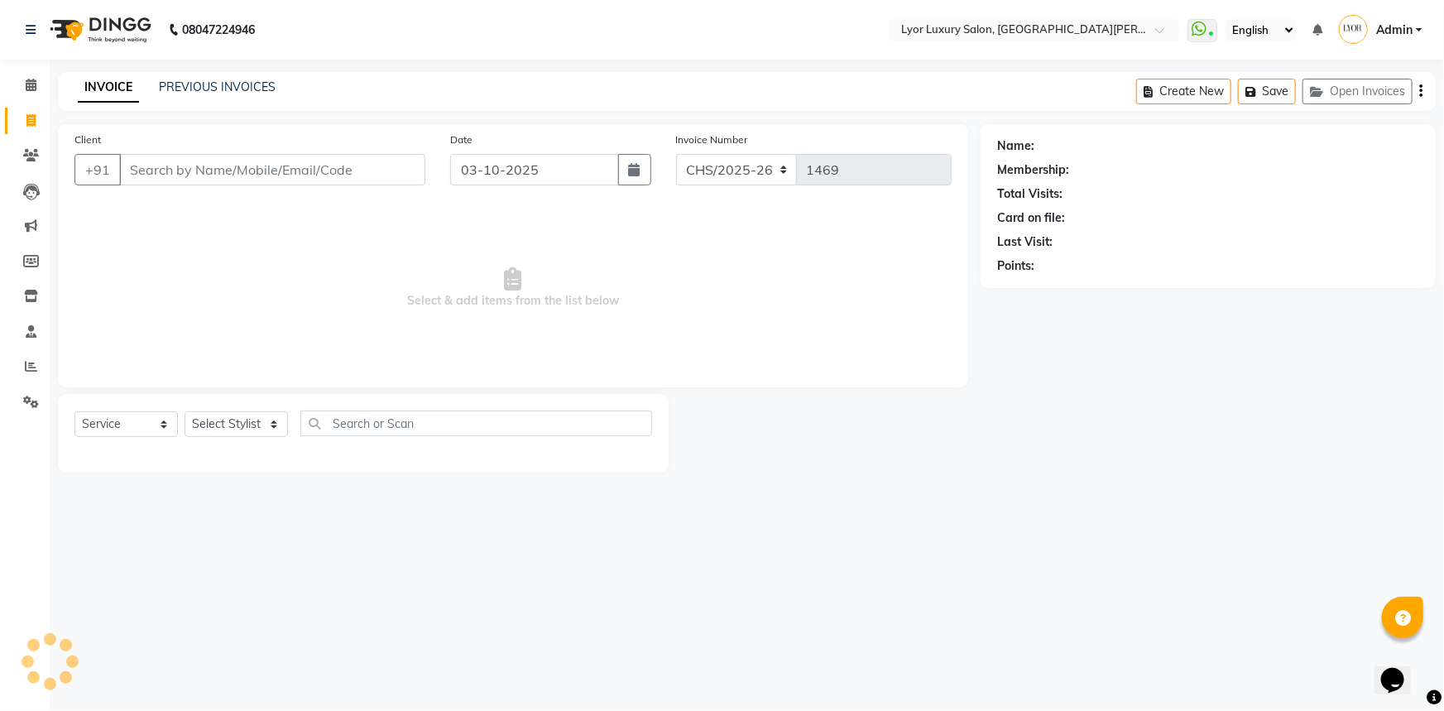
type input "c"
select select "P"
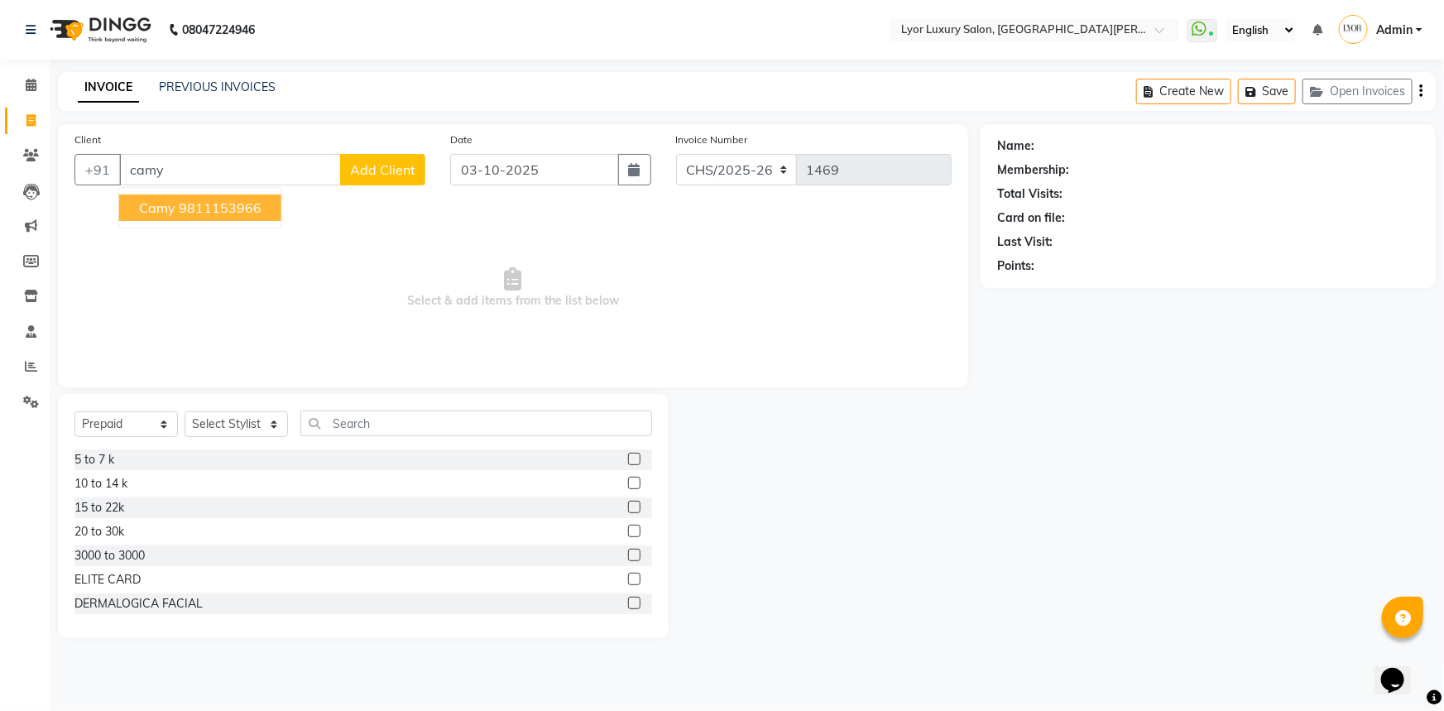
click at [232, 209] on ngb-highlight "9811153966" at bounding box center [220, 207] width 83 height 17
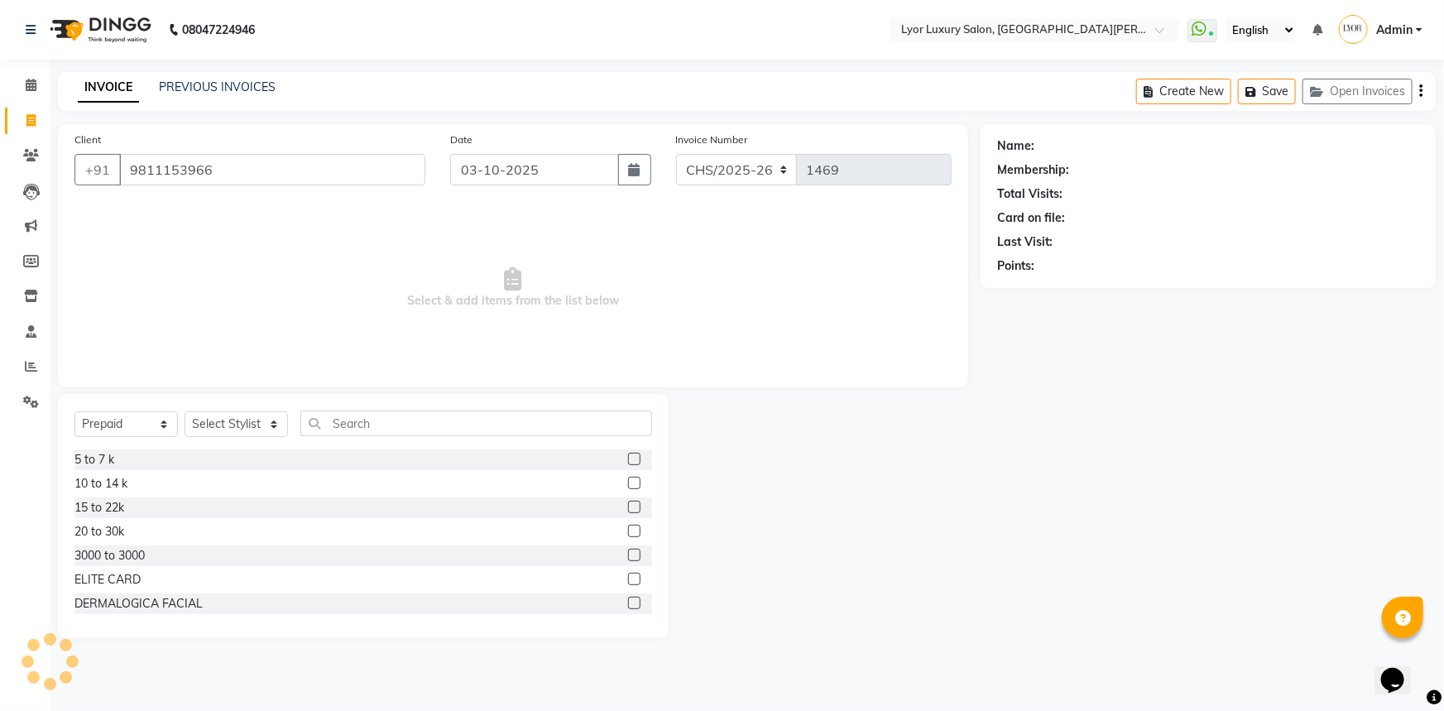
type input "9811153966"
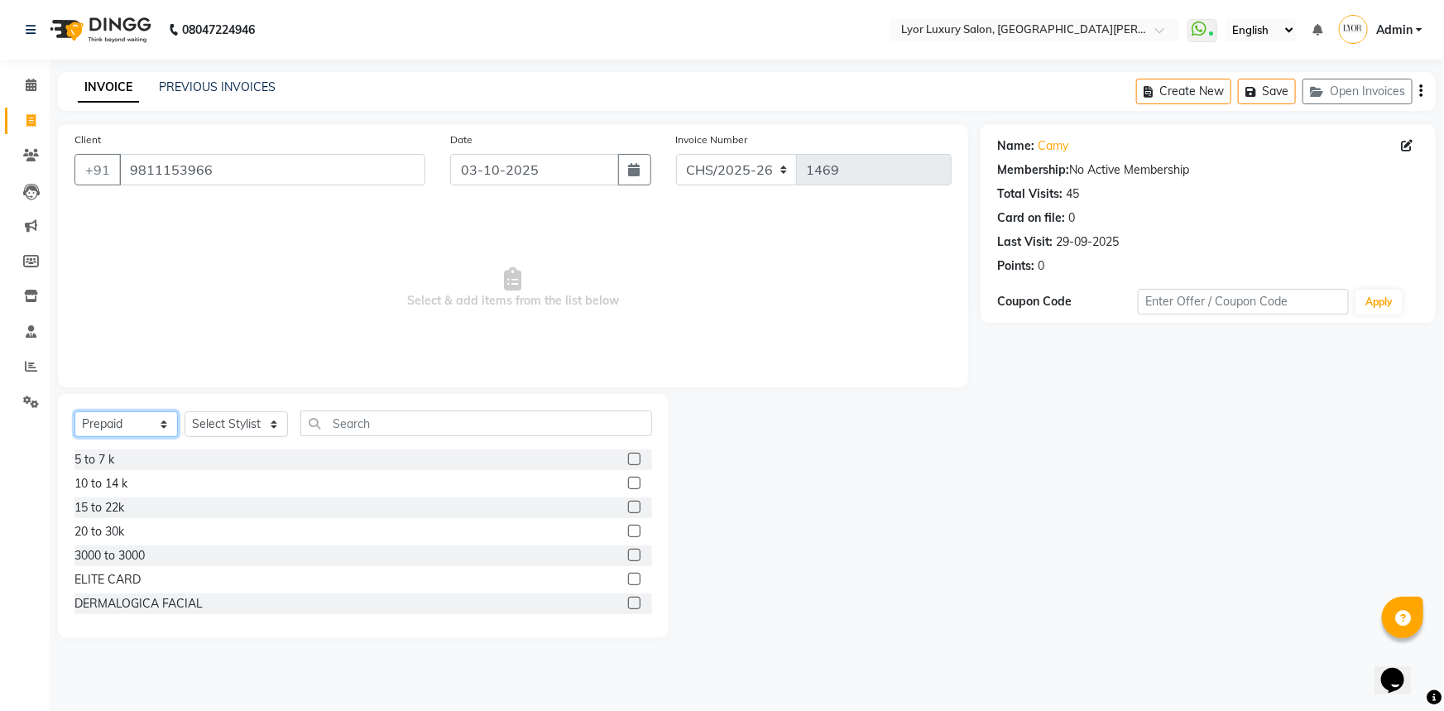
click at [156, 419] on select "Select Service Product Membership Package Voucher Prepaid Gift Card" at bounding box center [125, 424] width 103 height 26
select select "service"
click at [74, 411] on select "Select Service Product Membership Package Voucher Prepaid Gift Card" at bounding box center [125, 424] width 103 height 26
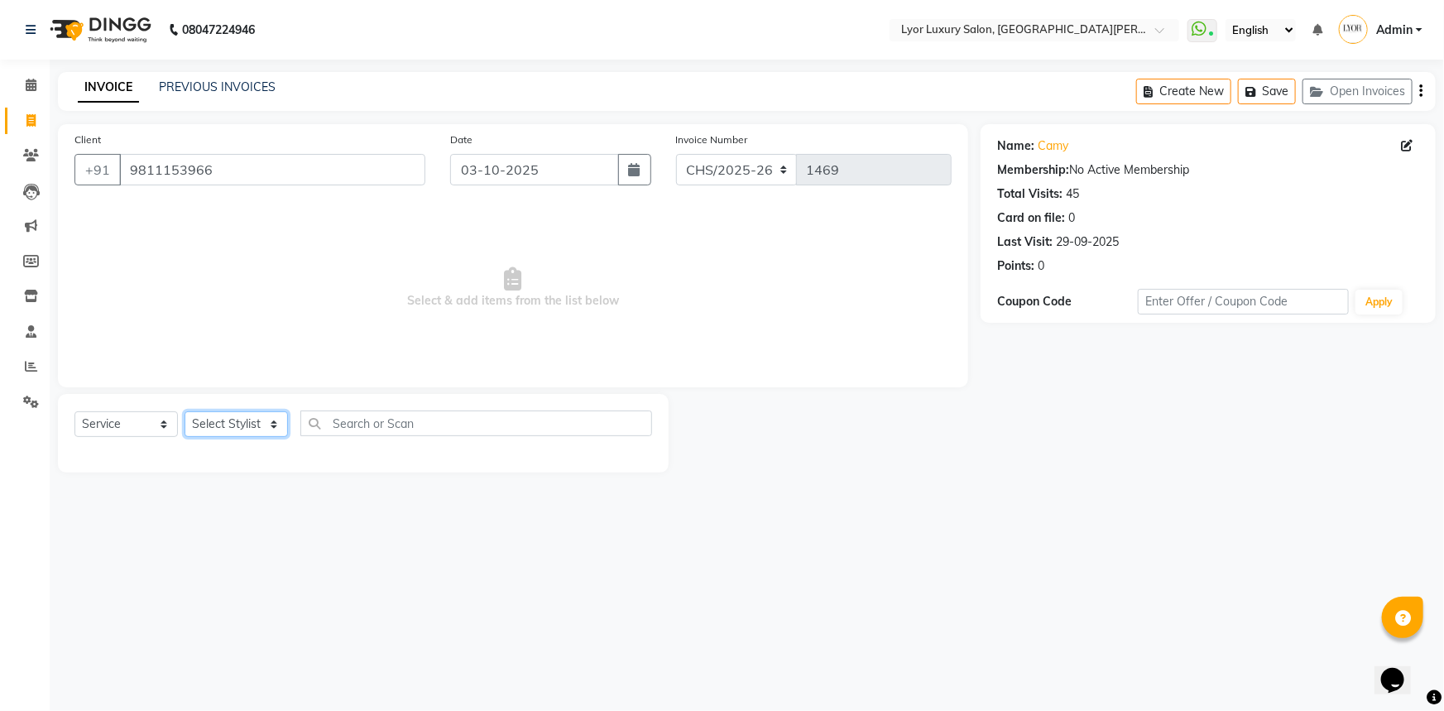
click at [250, 422] on select "Select Stylist [PERSON_NAME] Manager MD [PERSON_NAME] Sachin santosh [PERSON_NA…" at bounding box center [235, 424] width 103 height 26
select select "53083"
click at [184, 411] on select "Select Stylist [PERSON_NAME] Manager MD [PERSON_NAME] Sachin santosh [PERSON_NA…" at bounding box center [235, 424] width 103 height 26
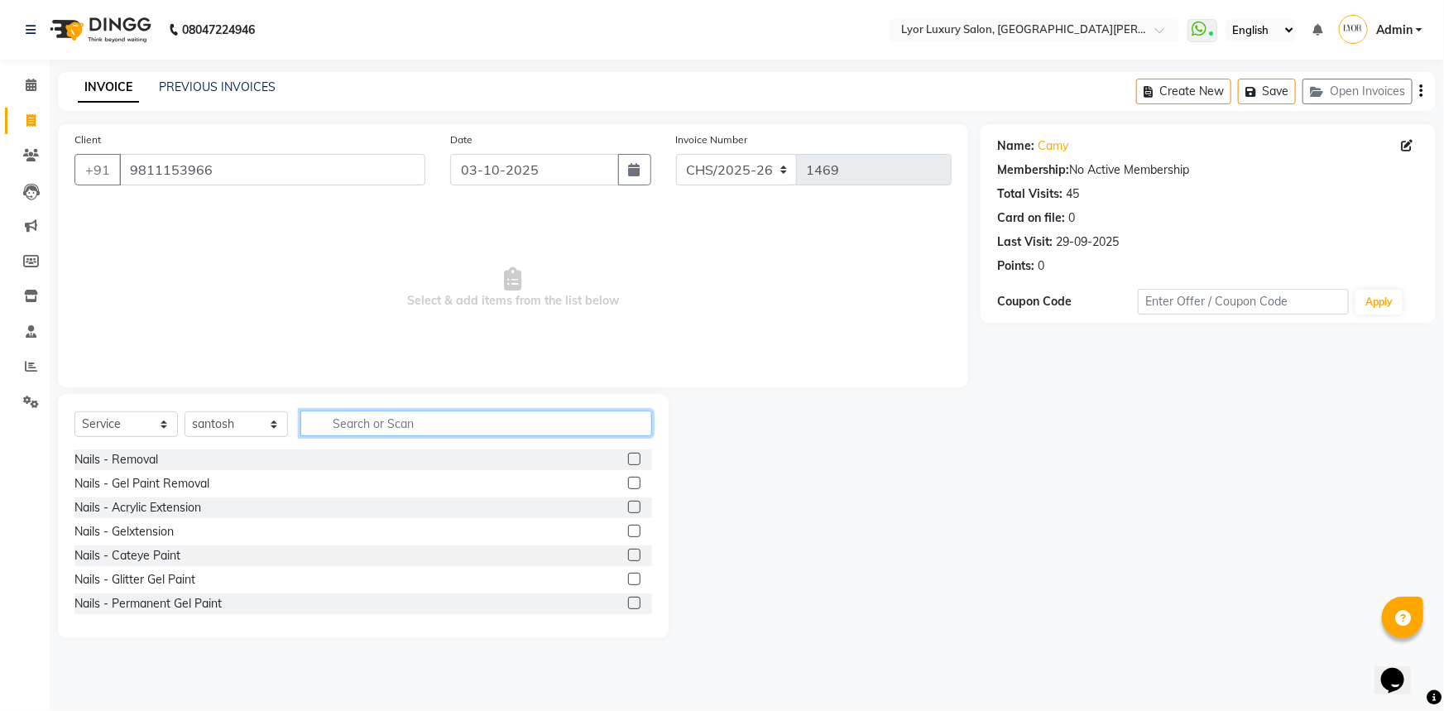
click at [470, 423] on input "text" at bounding box center [476, 423] width 352 height 26
type input "majirel"
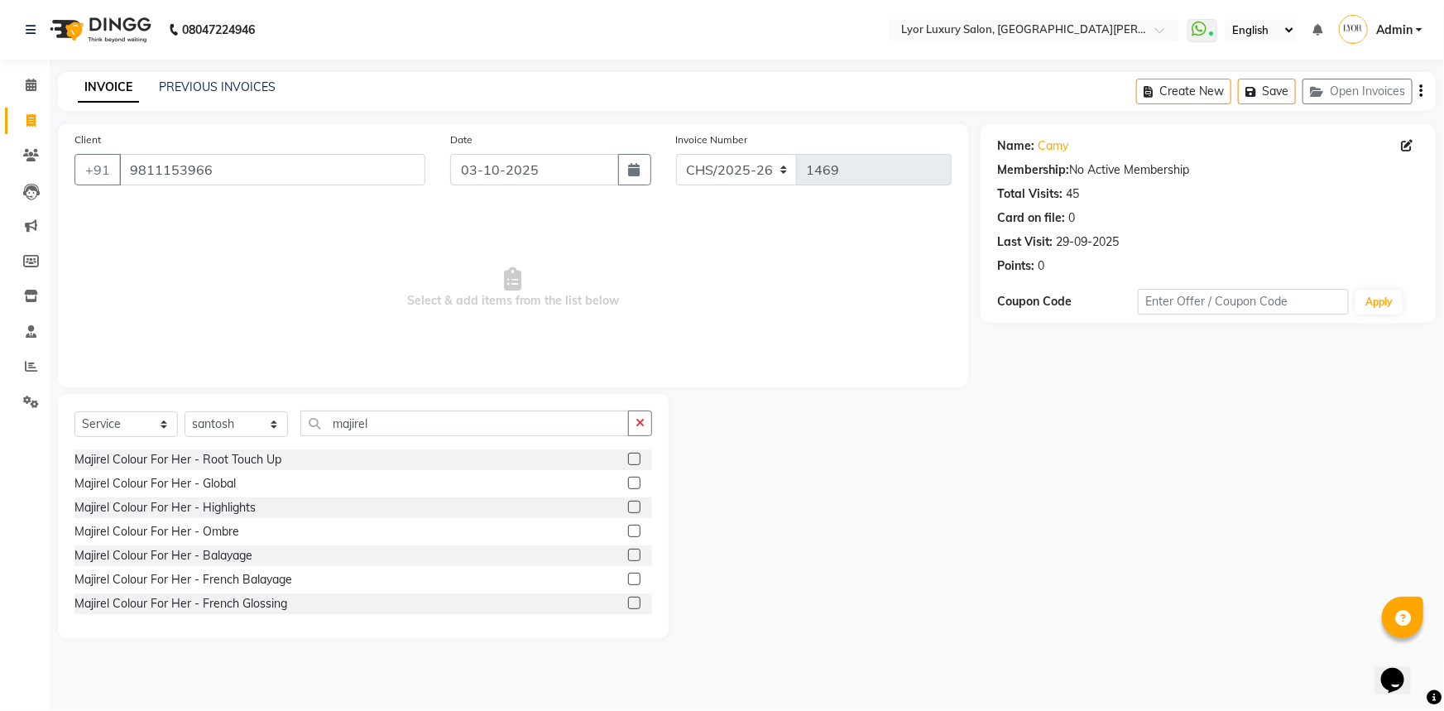
click at [628, 463] on label at bounding box center [634, 459] width 12 height 12
click at [628, 463] on input "checkbox" at bounding box center [633, 459] width 11 height 11
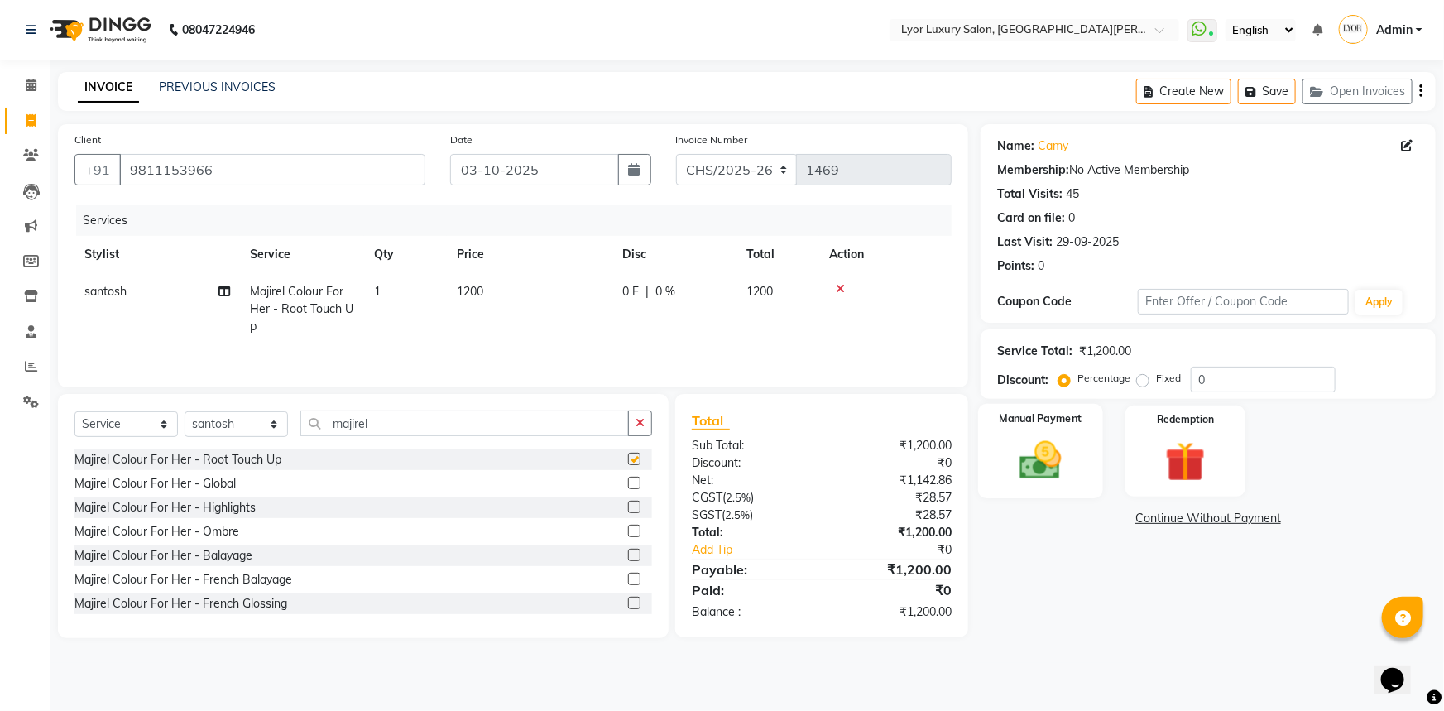
checkbox input "false"
click at [1026, 470] on img at bounding box center [1041, 460] width 68 height 48
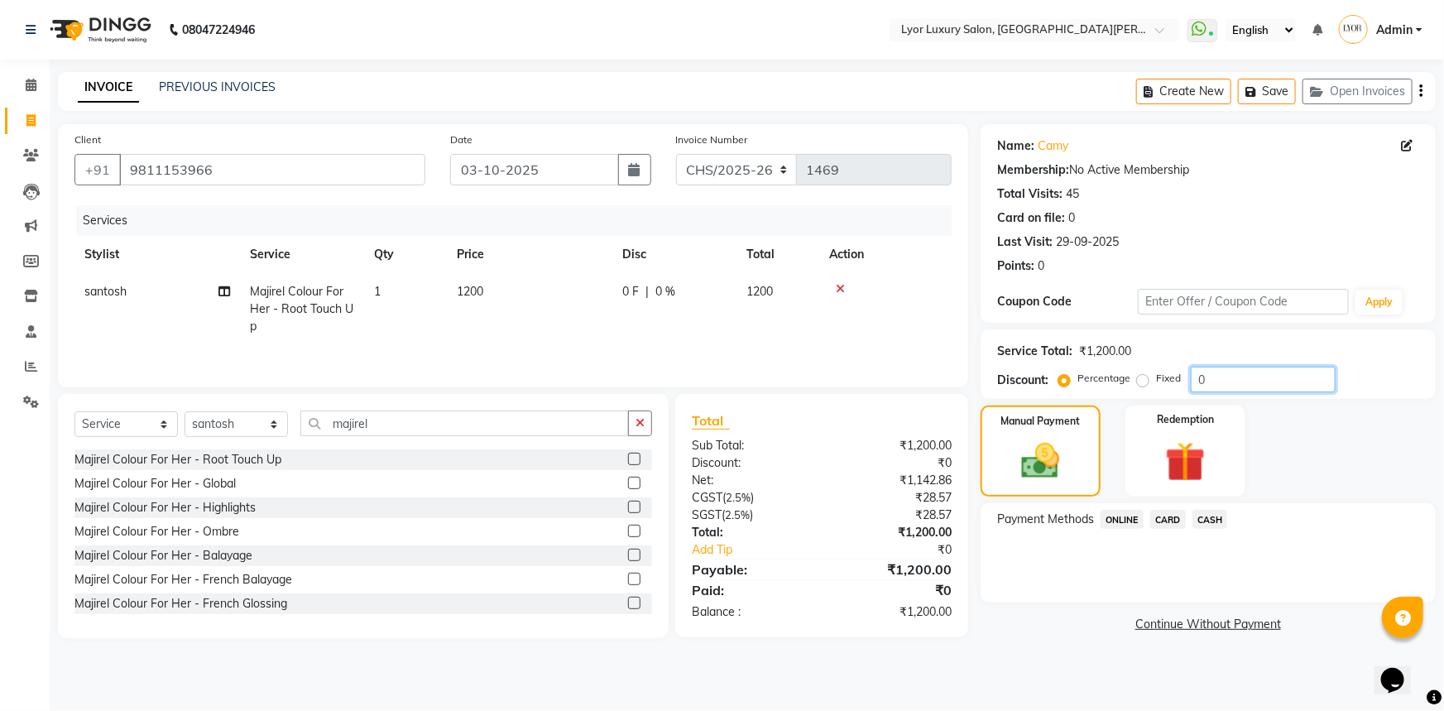
click at [1251, 371] on input "0" at bounding box center [1262, 379] width 145 height 26
type input "1"
type input "5"
click at [545, 281] on td "1200" at bounding box center [529, 309] width 165 height 72
select select "53083"
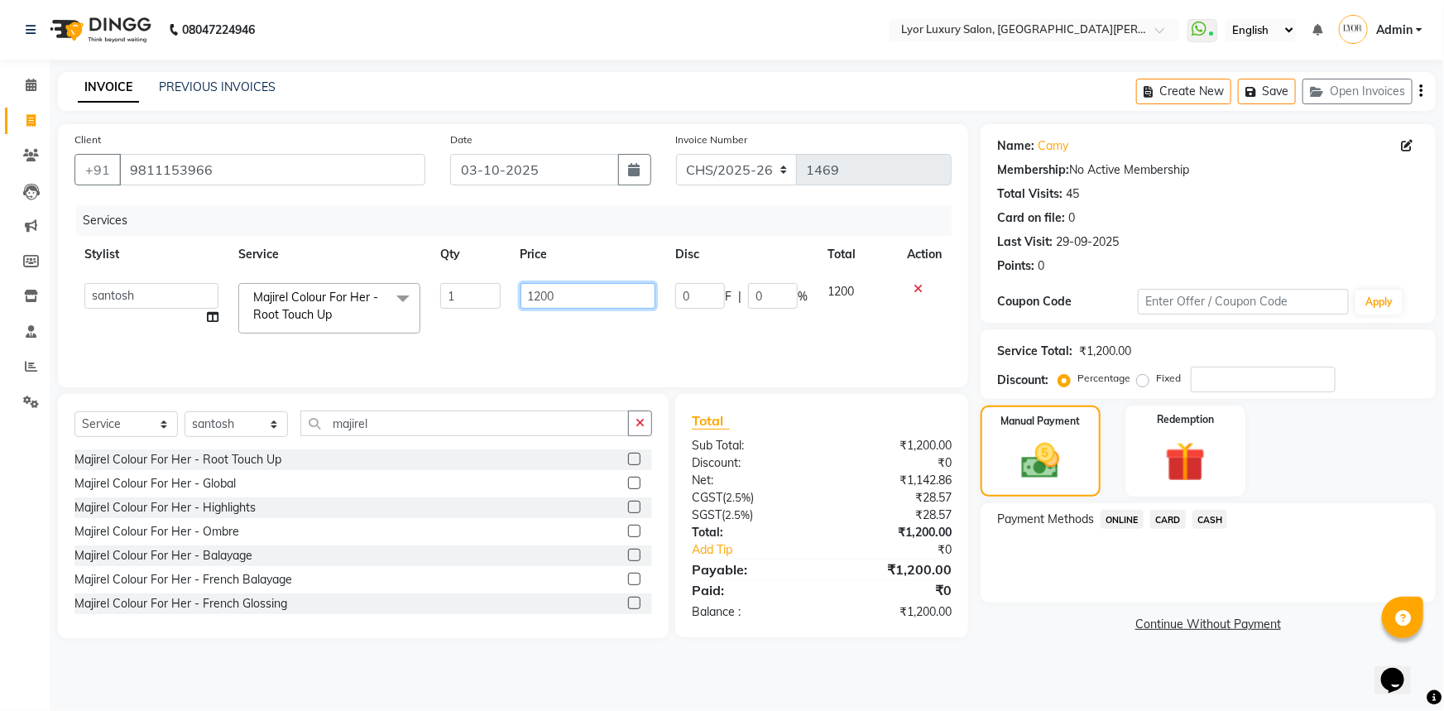
click at [544, 288] on input "1200" at bounding box center [588, 296] width 136 height 26
type input "1100"
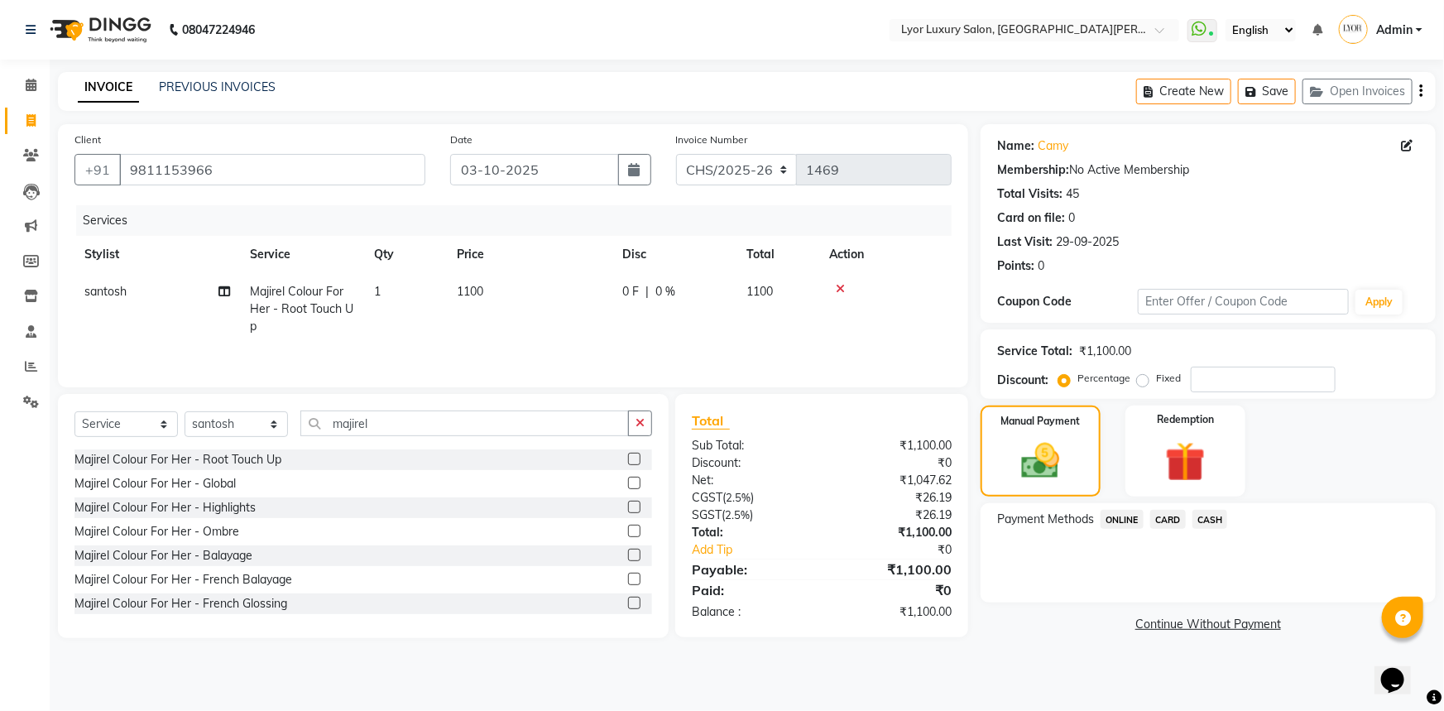
click at [1018, 626] on link "Continue Without Payment" at bounding box center [1208, 623] width 448 height 17
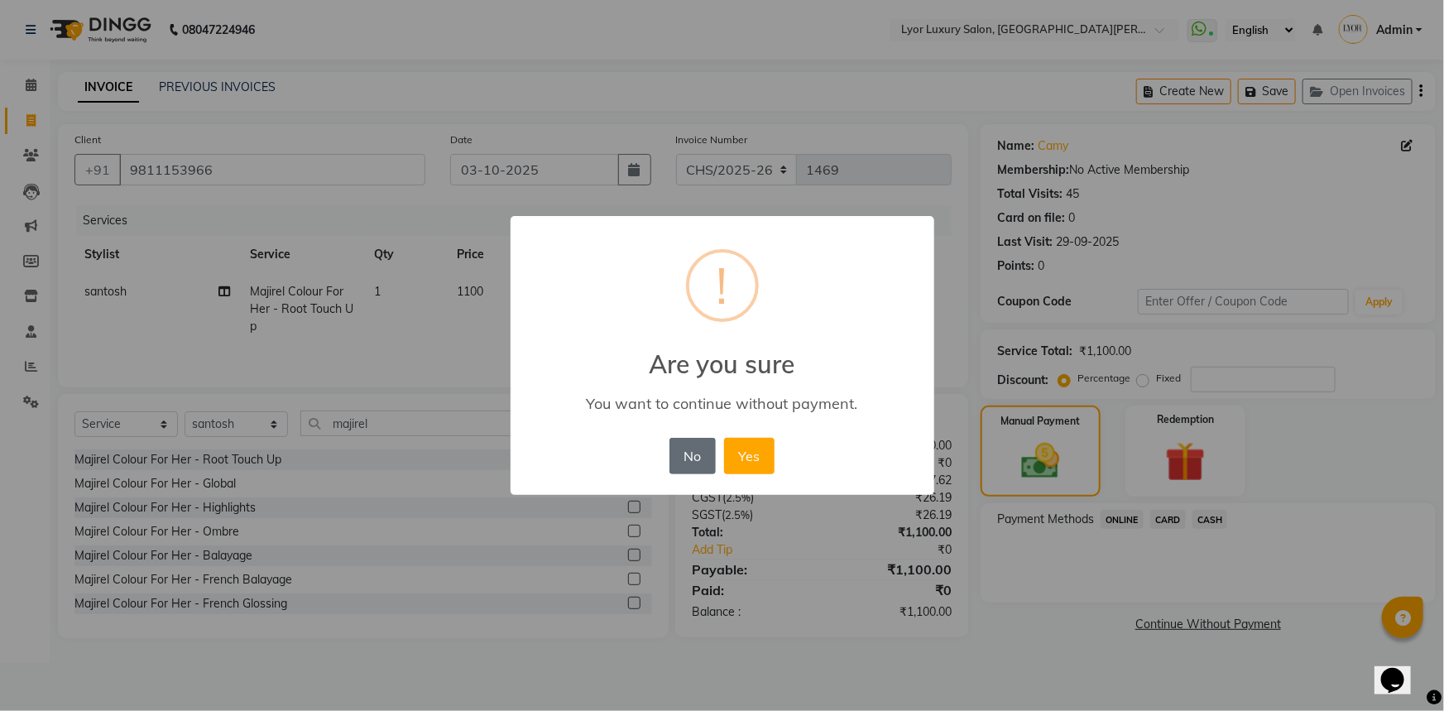
click at [701, 447] on button "No" at bounding box center [692, 456] width 46 height 36
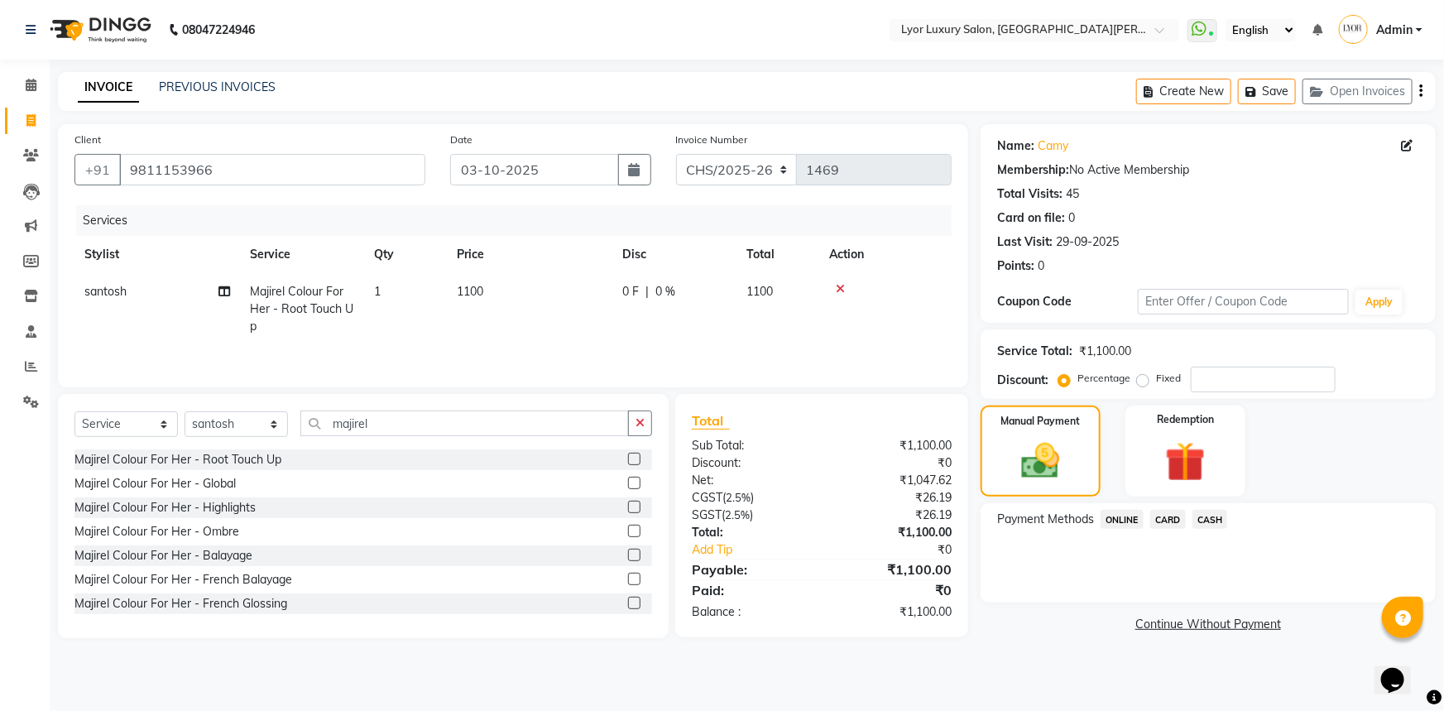
click at [1203, 515] on span "CASH" at bounding box center [1210, 519] width 36 height 19
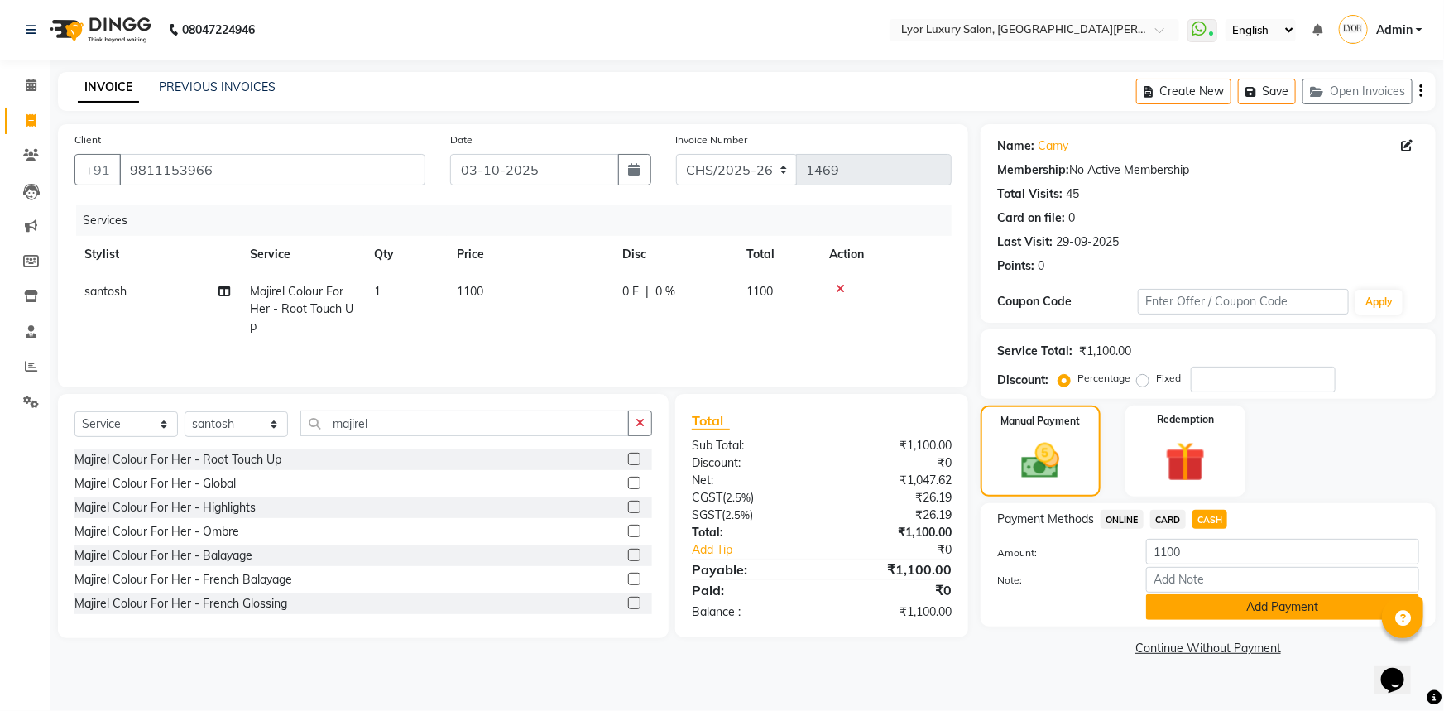
click at [1178, 601] on button "Add Payment" at bounding box center [1282, 607] width 273 height 26
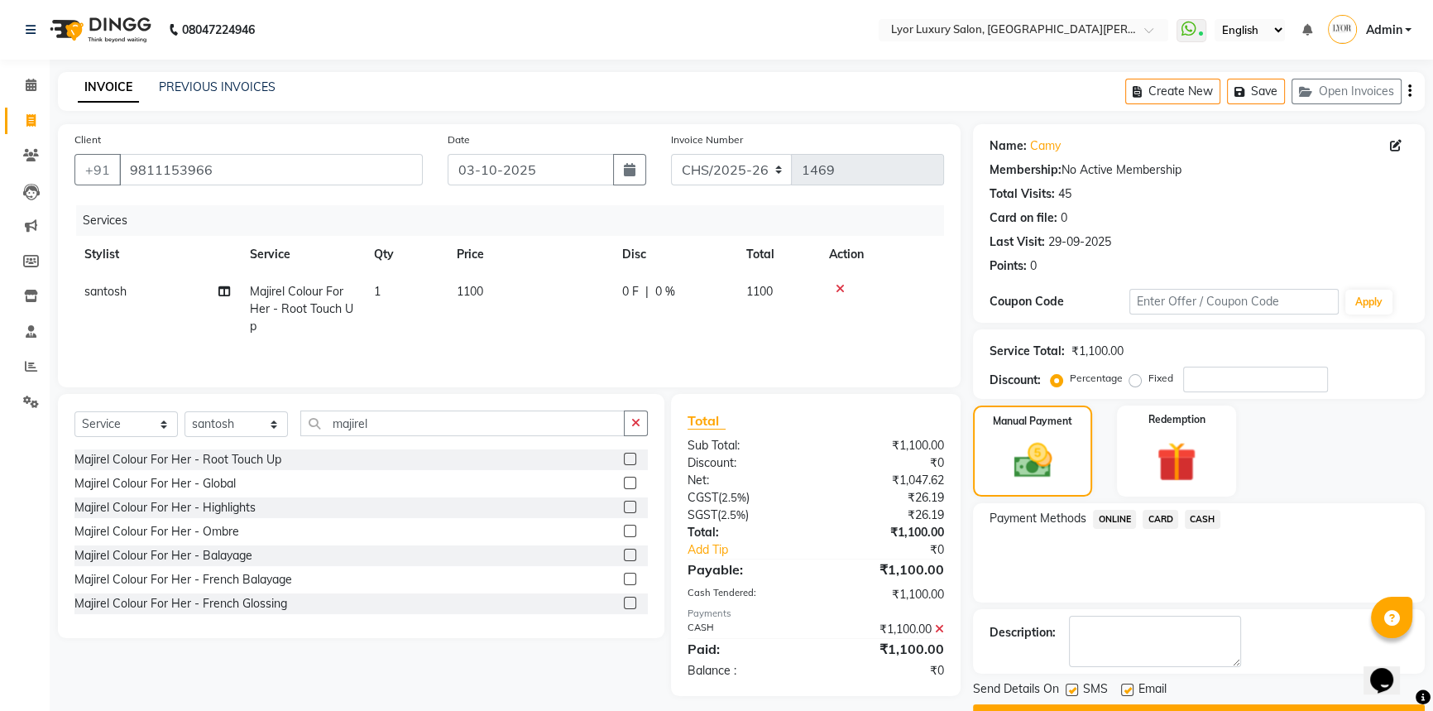
click at [1200, 705] on button "Checkout" at bounding box center [1199, 717] width 452 height 26
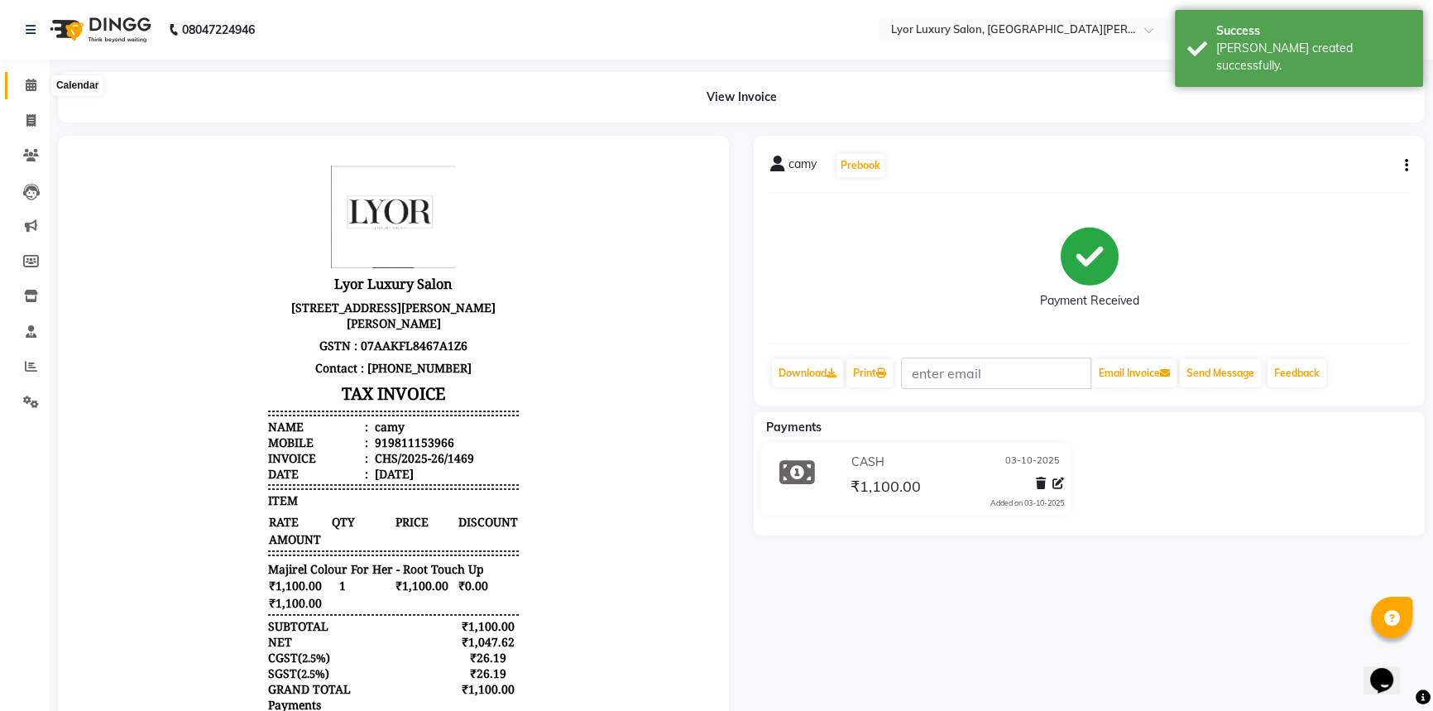
click at [31, 89] on icon at bounding box center [31, 85] width 11 height 12
